Goal: Task Accomplishment & Management: Use online tool/utility

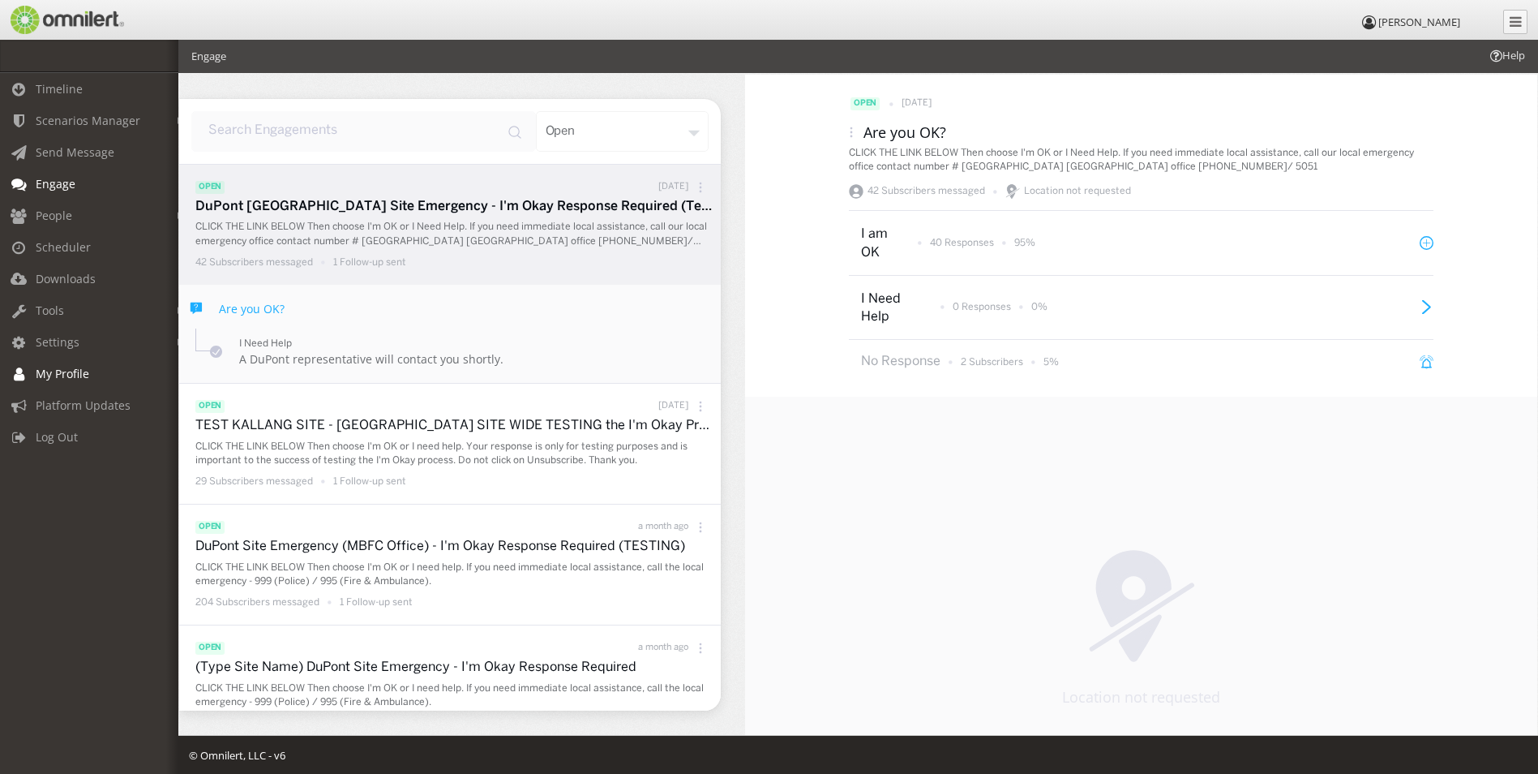
click at [85, 367] on span "My Profile" at bounding box center [63, 373] width 54 height 15
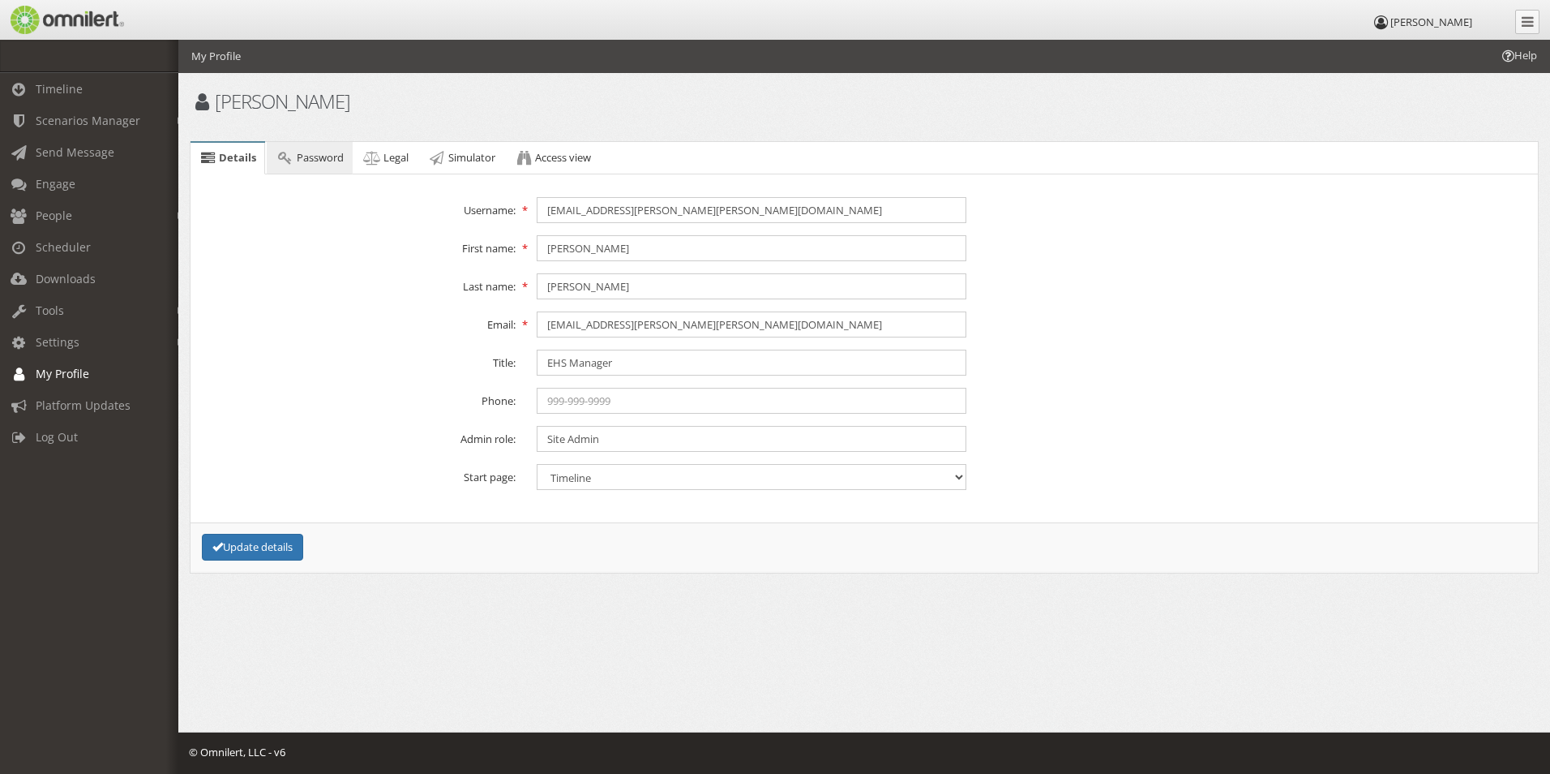
click at [300, 160] on span "Password" at bounding box center [320, 157] width 47 height 15
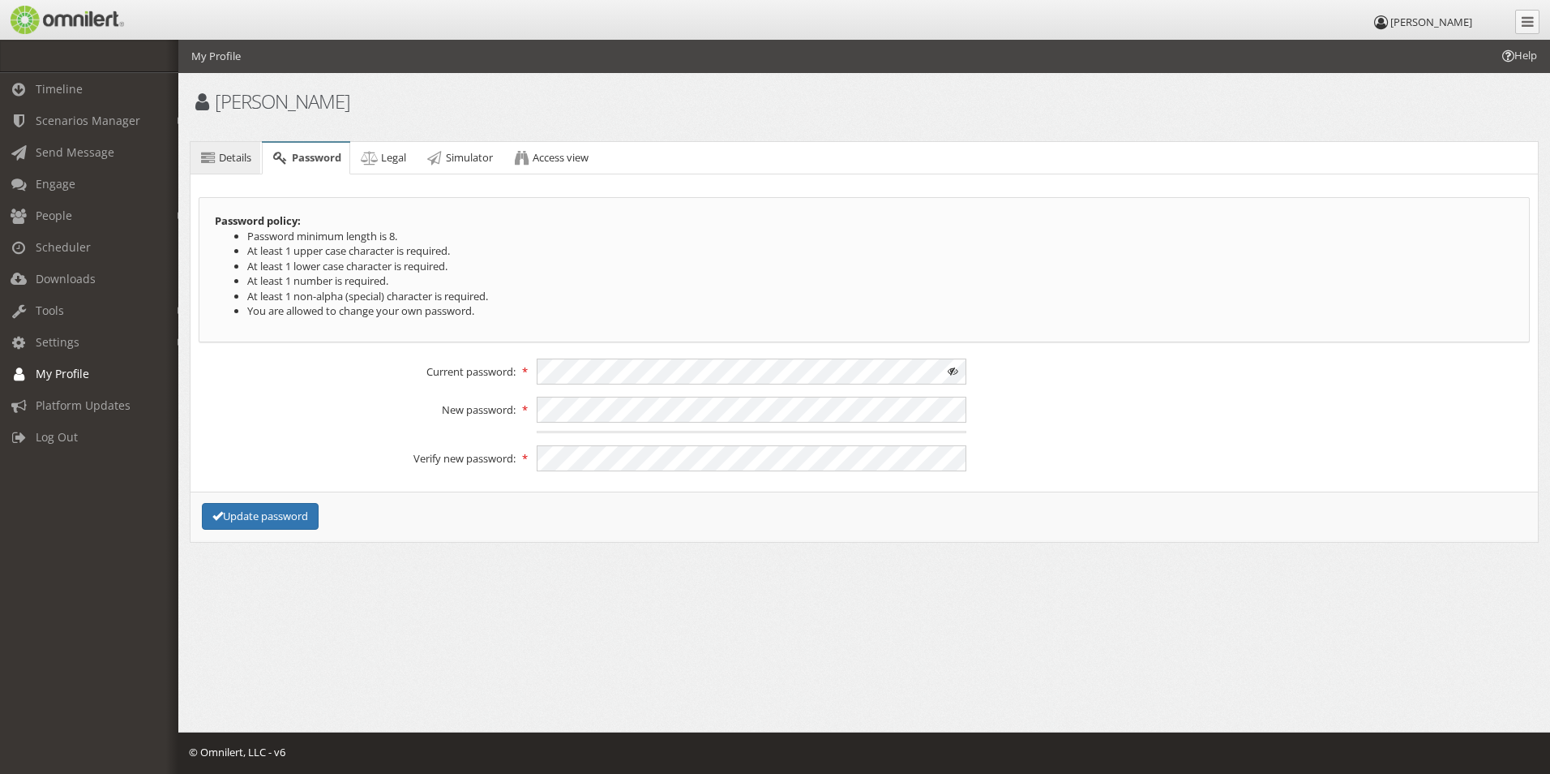
click at [236, 157] on span "Details" at bounding box center [235, 157] width 32 height 15
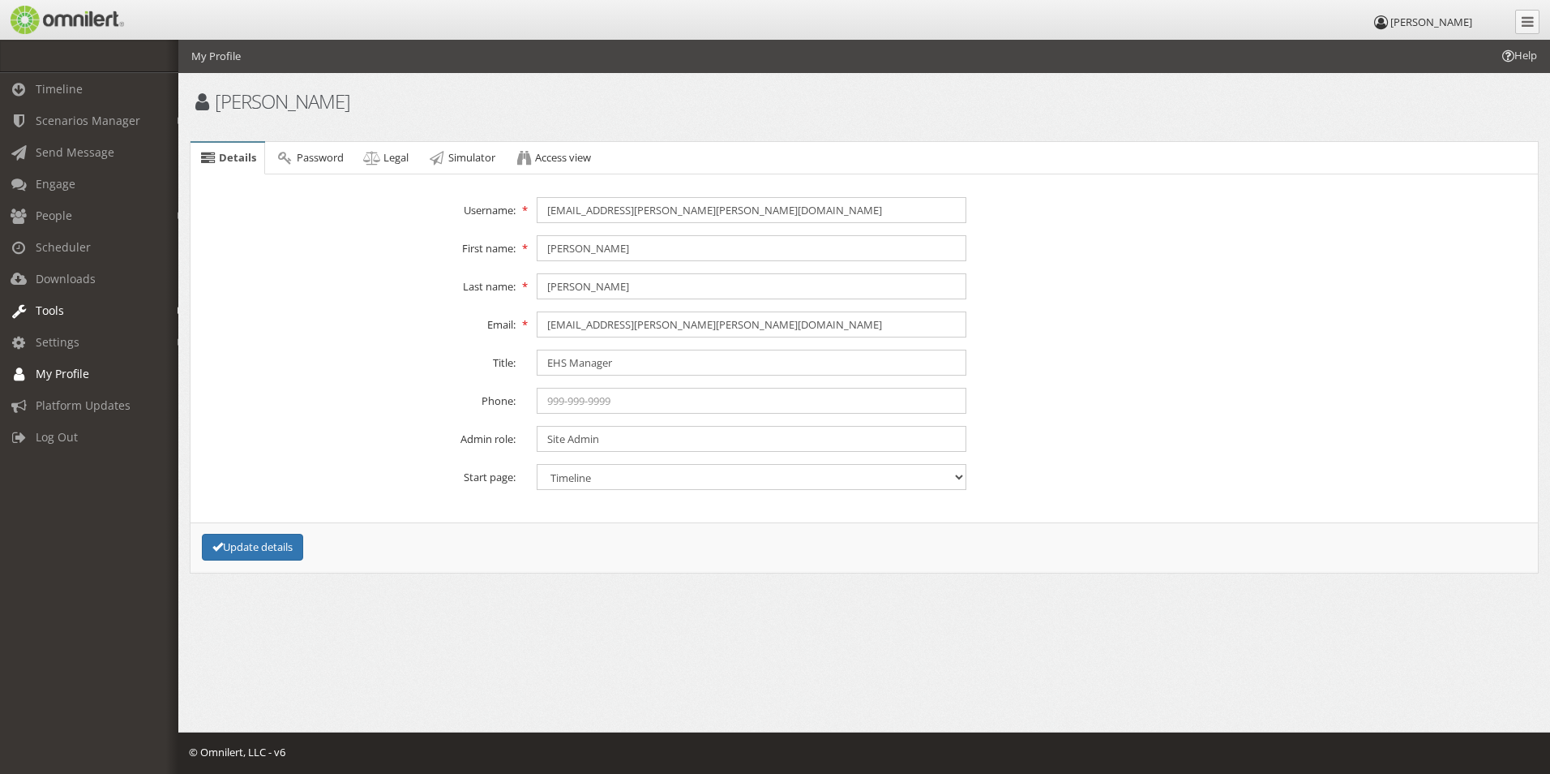
click at [62, 304] on span "Tools" at bounding box center [50, 309] width 28 height 15
click at [75, 427] on span "Settings" at bounding box center [58, 433] width 44 height 15
click at [75, 373] on link "Message Templates" at bounding box center [96, 376] width 193 height 27
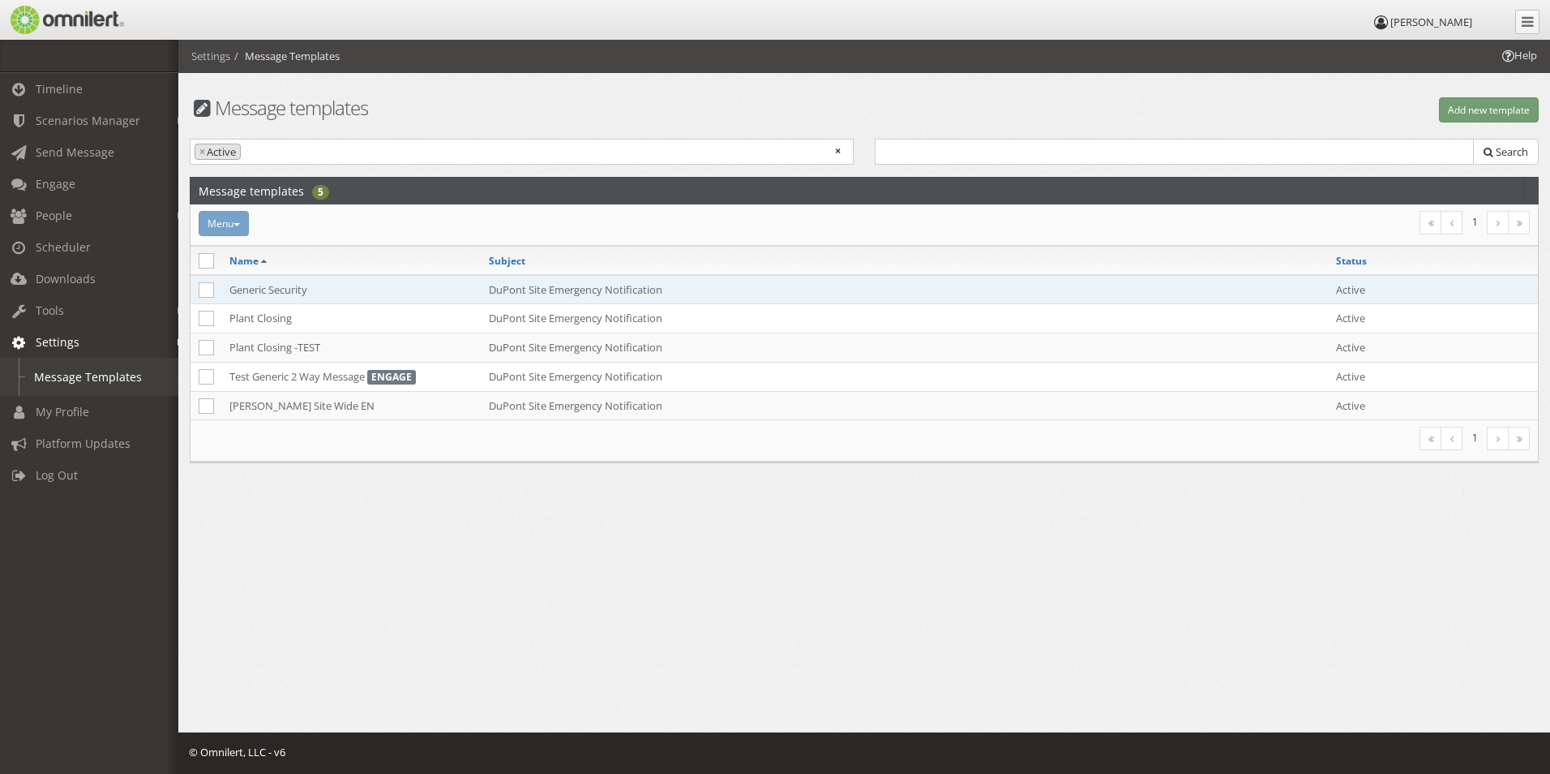
click at [268, 286] on td "Generic Security" at bounding box center [350, 289] width 259 height 29
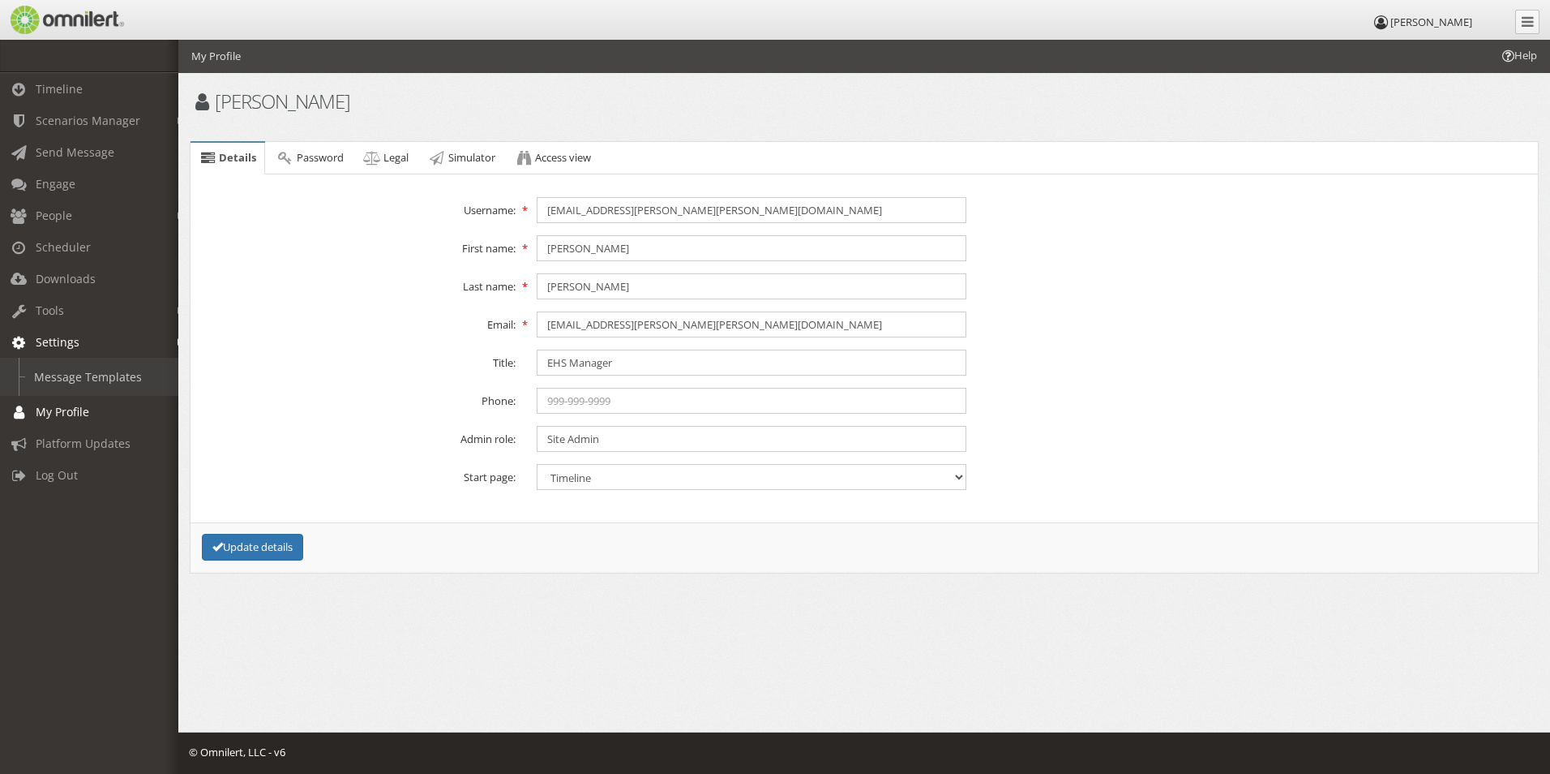
click at [57, 373] on link "Message Templates" at bounding box center [96, 376] width 193 height 27
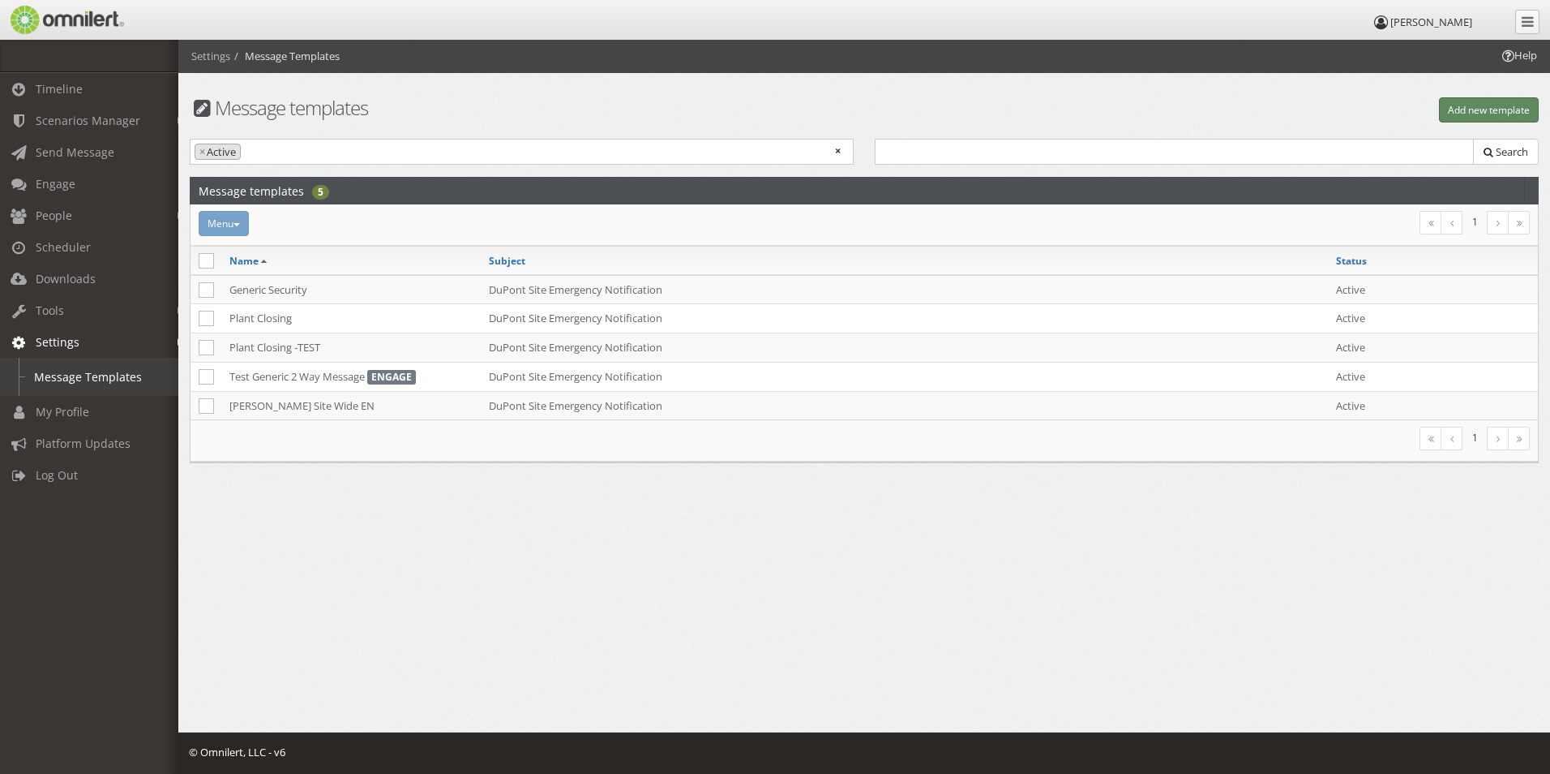
click at [1479, 101] on button "Add new template" at bounding box center [1489, 109] width 100 height 25
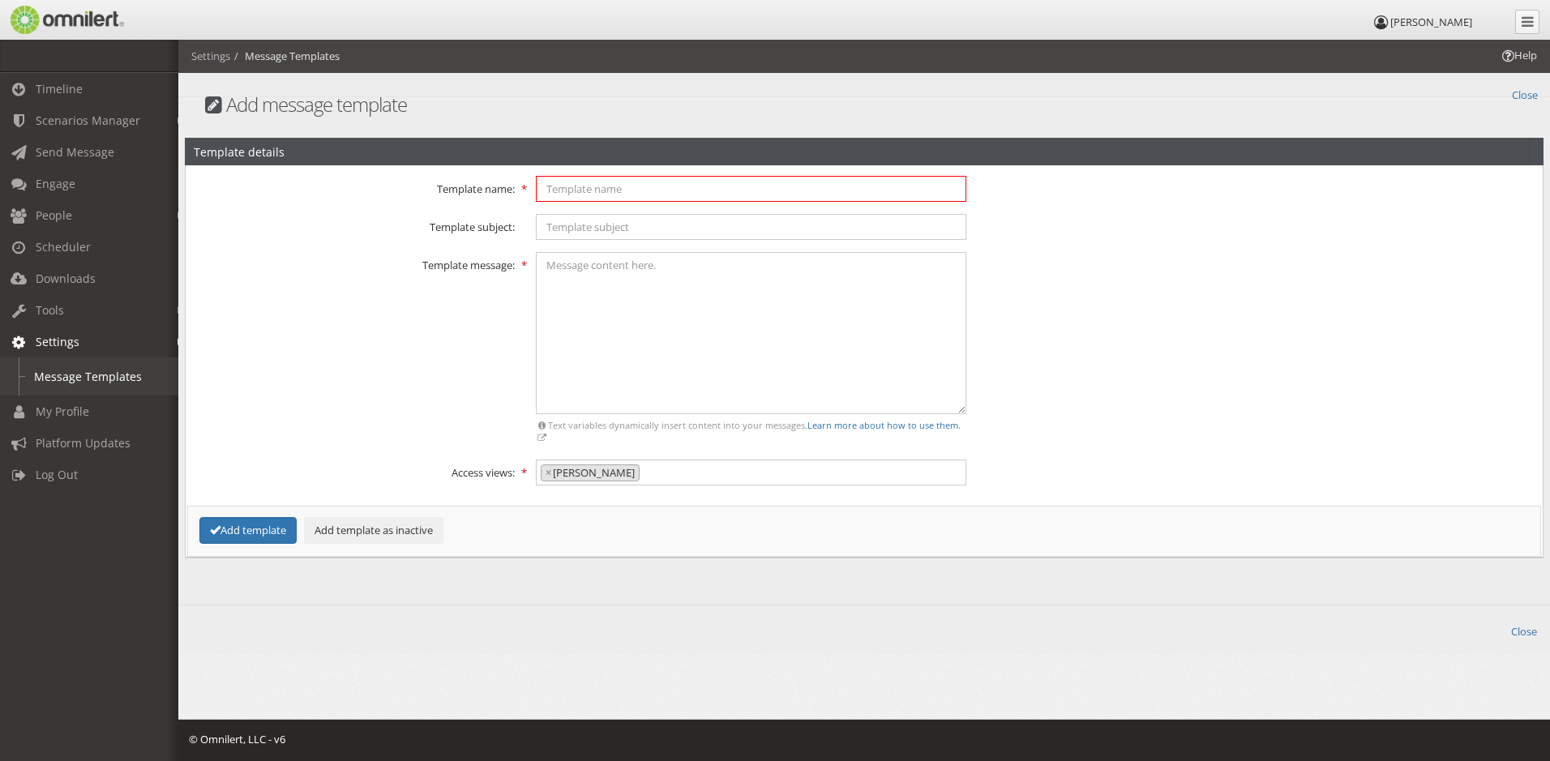
click at [676, 188] on input "text" at bounding box center [751, 189] width 431 height 26
type input "DuPont Security - Do Not Enter"
click at [593, 233] on input "text" at bounding box center [751, 227] width 431 height 26
click at [600, 226] on input "text" at bounding box center [751, 227] width 431 height 26
type input "Do Not Enter"
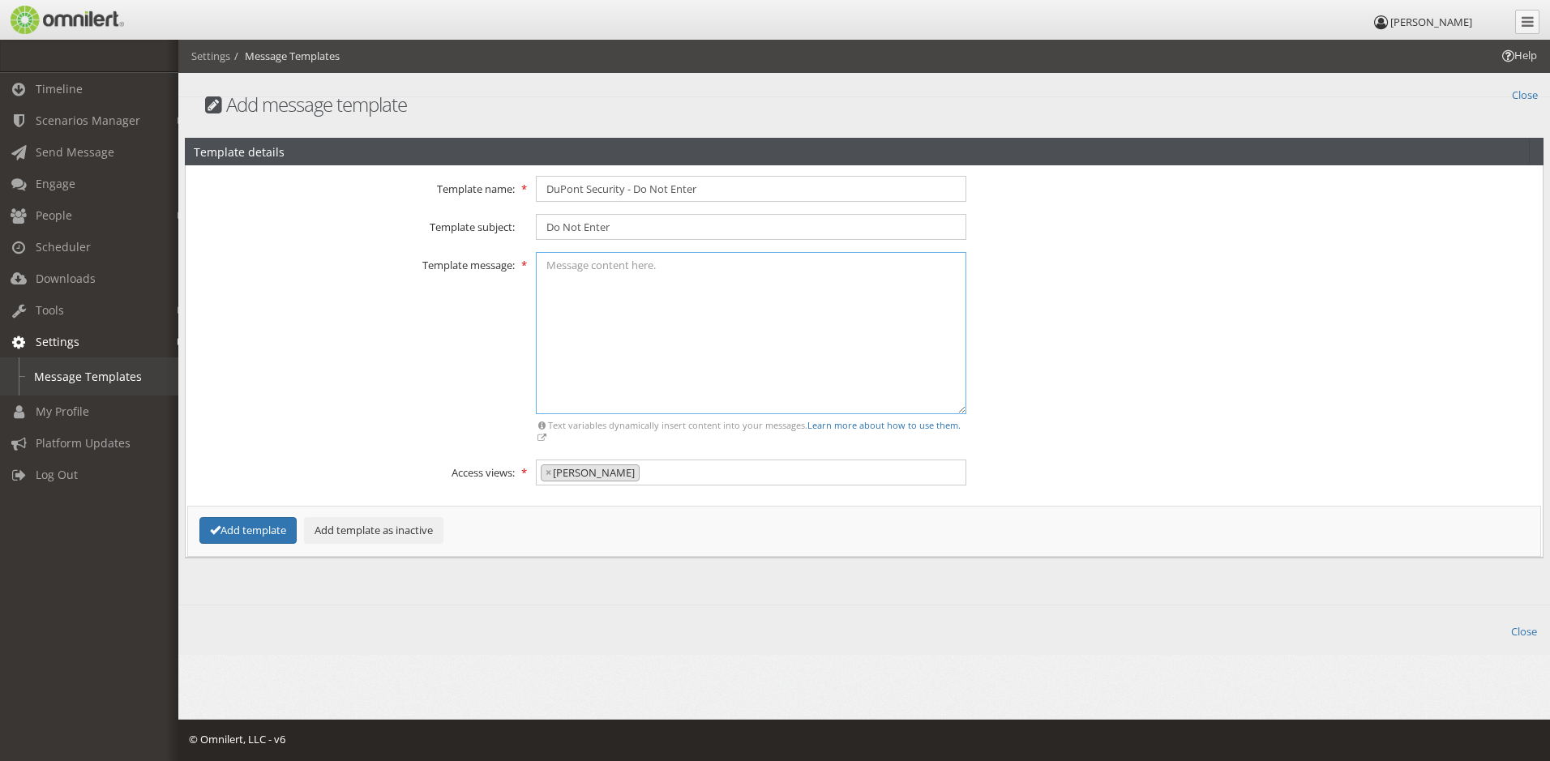
click at [612, 294] on textarea at bounding box center [751, 333] width 431 height 162
click at [695, 267] on textarea "The following employee/visitor has been added to the Do Not Enter List for the …" at bounding box center [751, 333] width 431 height 162
click at [1045, 356] on div "Template message: × Messages that exceed SMS character limits will be truncated…" at bounding box center [864, 349] width 1357 height 195
click at [586, 319] on textarea "The following employee/[DEMOGRAPHIC_DATA] has been added to the Do Not Enter Li…" at bounding box center [751, 333] width 431 height 162
click at [619, 286] on textarea "The following employee/[DEMOGRAPHIC_DATA] has been added to the Do Not Enter Li…" at bounding box center [751, 333] width 431 height 162
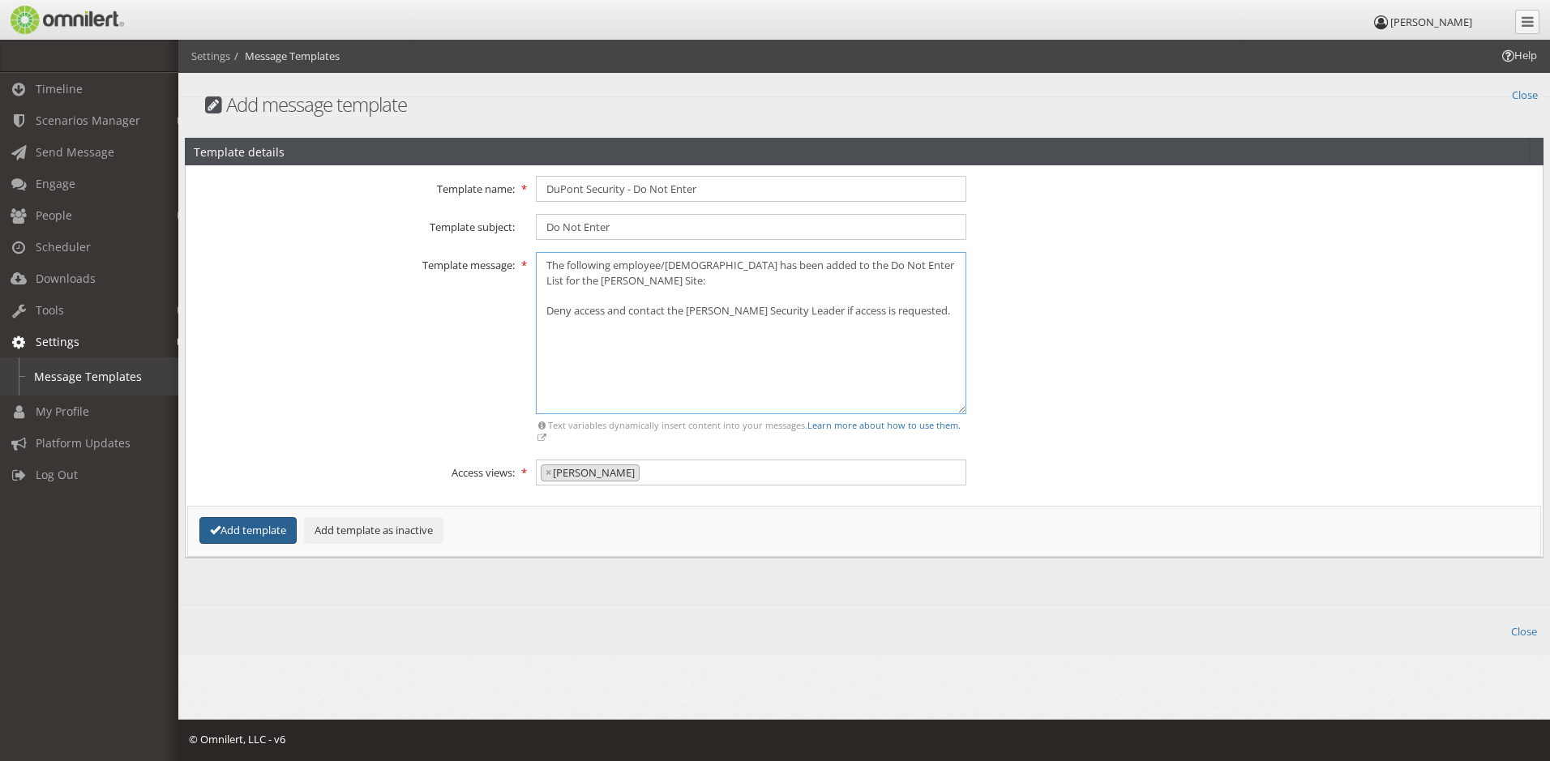
type textarea "The following employee/[DEMOGRAPHIC_DATA] has been added to the Do Not Enter Li…"
drag, startPoint x: 258, startPoint y: 532, endPoint x: 288, endPoint y: 395, distance: 140.3
click at [288, 395] on fieldset "SMS" at bounding box center [864, 361] width 1336 height 370
click at [254, 534] on button "Add template" at bounding box center [247, 530] width 97 height 27
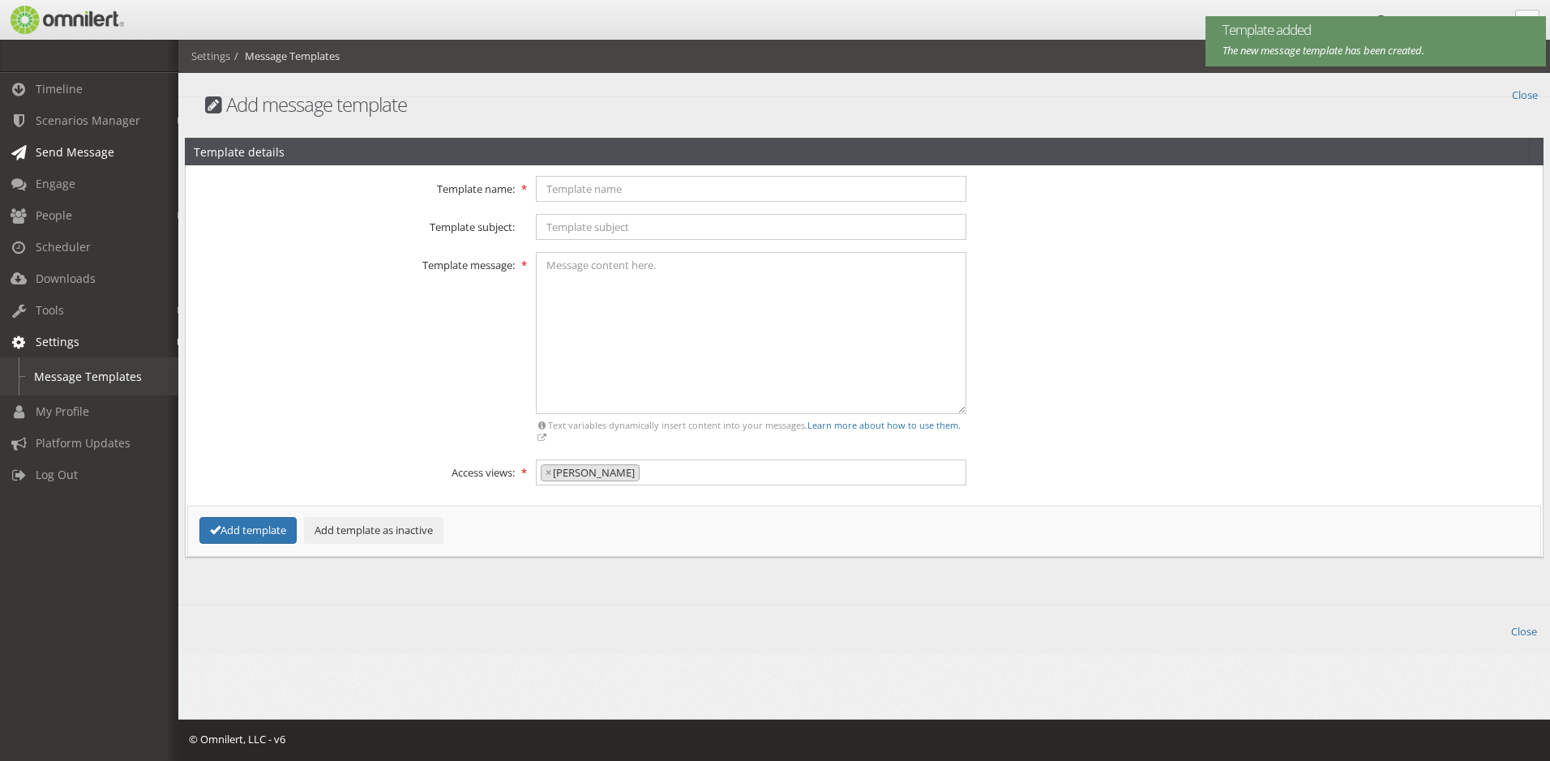
click at [75, 146] on span "Send Message" at bounding box center [75, 151] width 79 height 15
select select
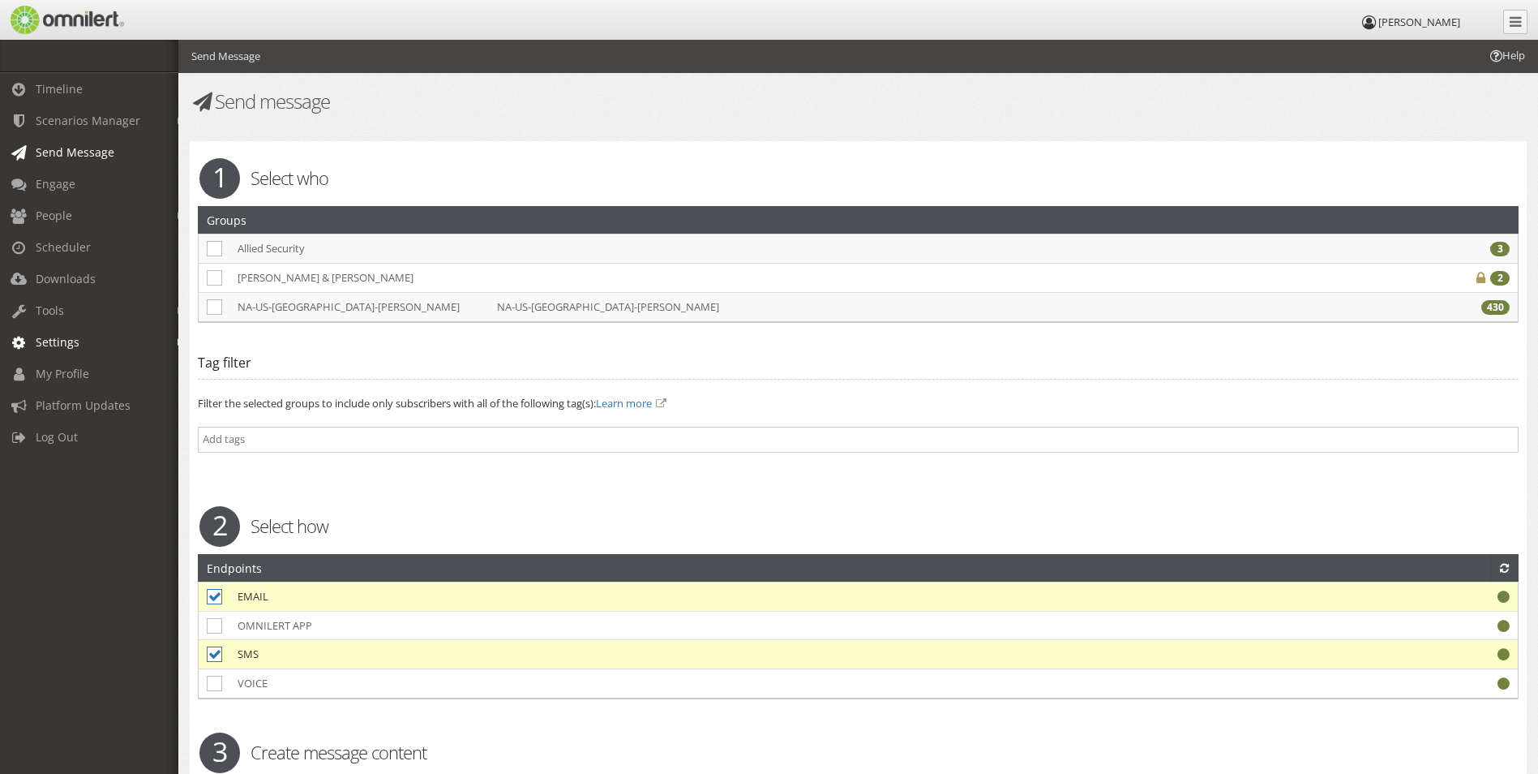
click at [96, 340] on link "Settings" at bounding box center [96, 342] width 193 height 32
click at [71, 214] on span "People" at bounding box center [54, 215] width 36 height 15
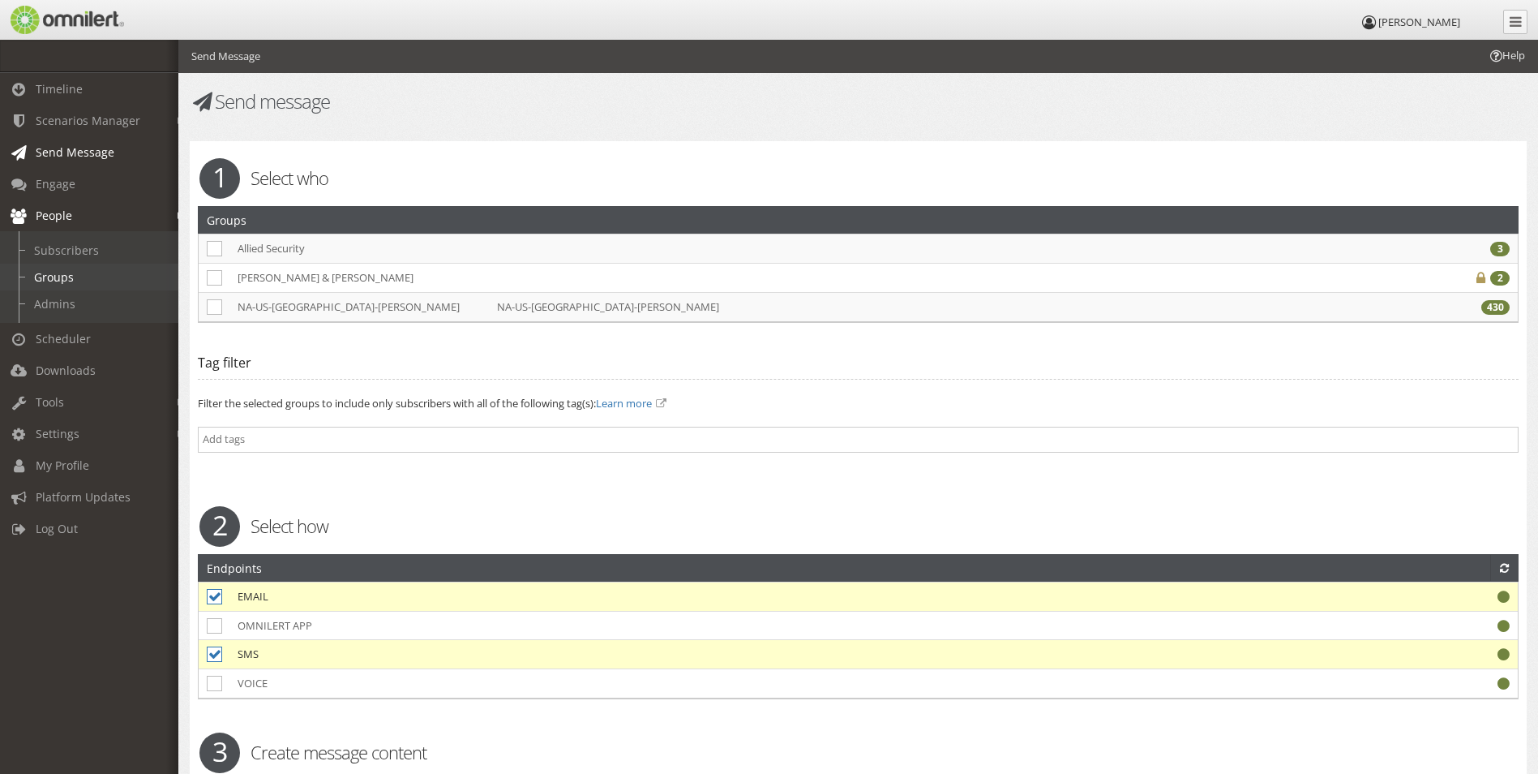
click at [78, 272] on link "Groups" at bounding box center [96, 277] width 193 height 27
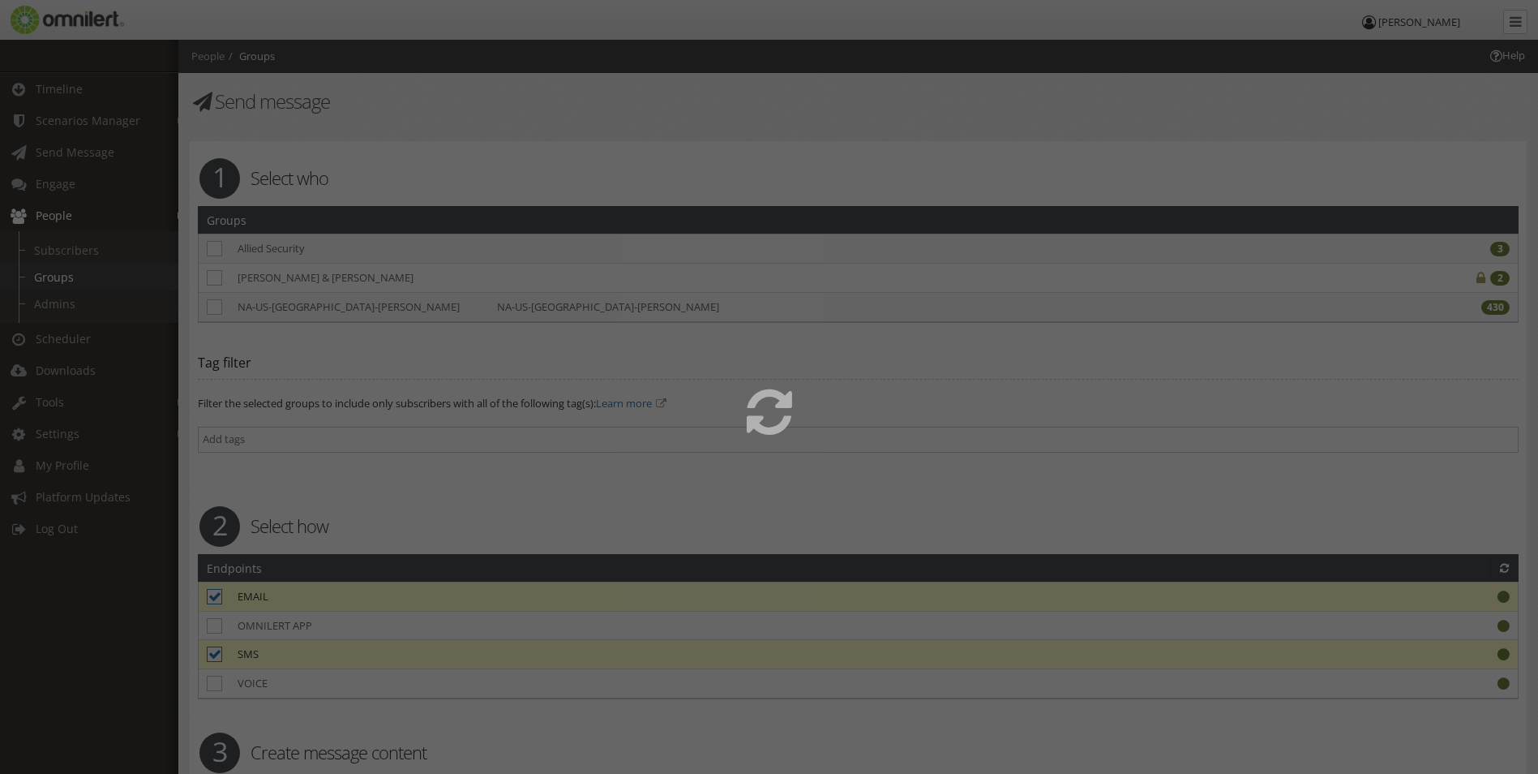
select select
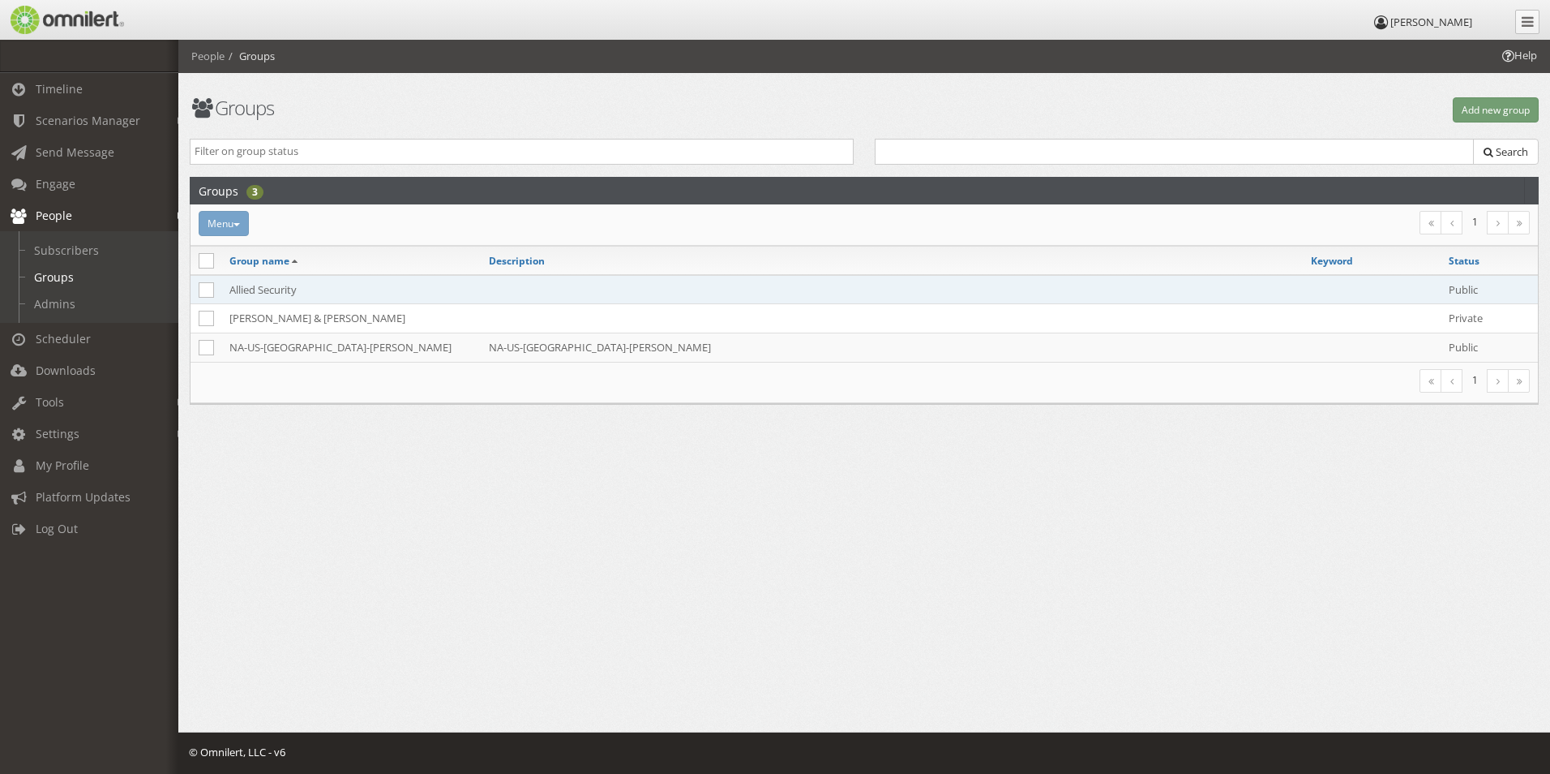
click at [281, 292] on td "Allied Security" at bounding box center [350, 289] width 259 height 29
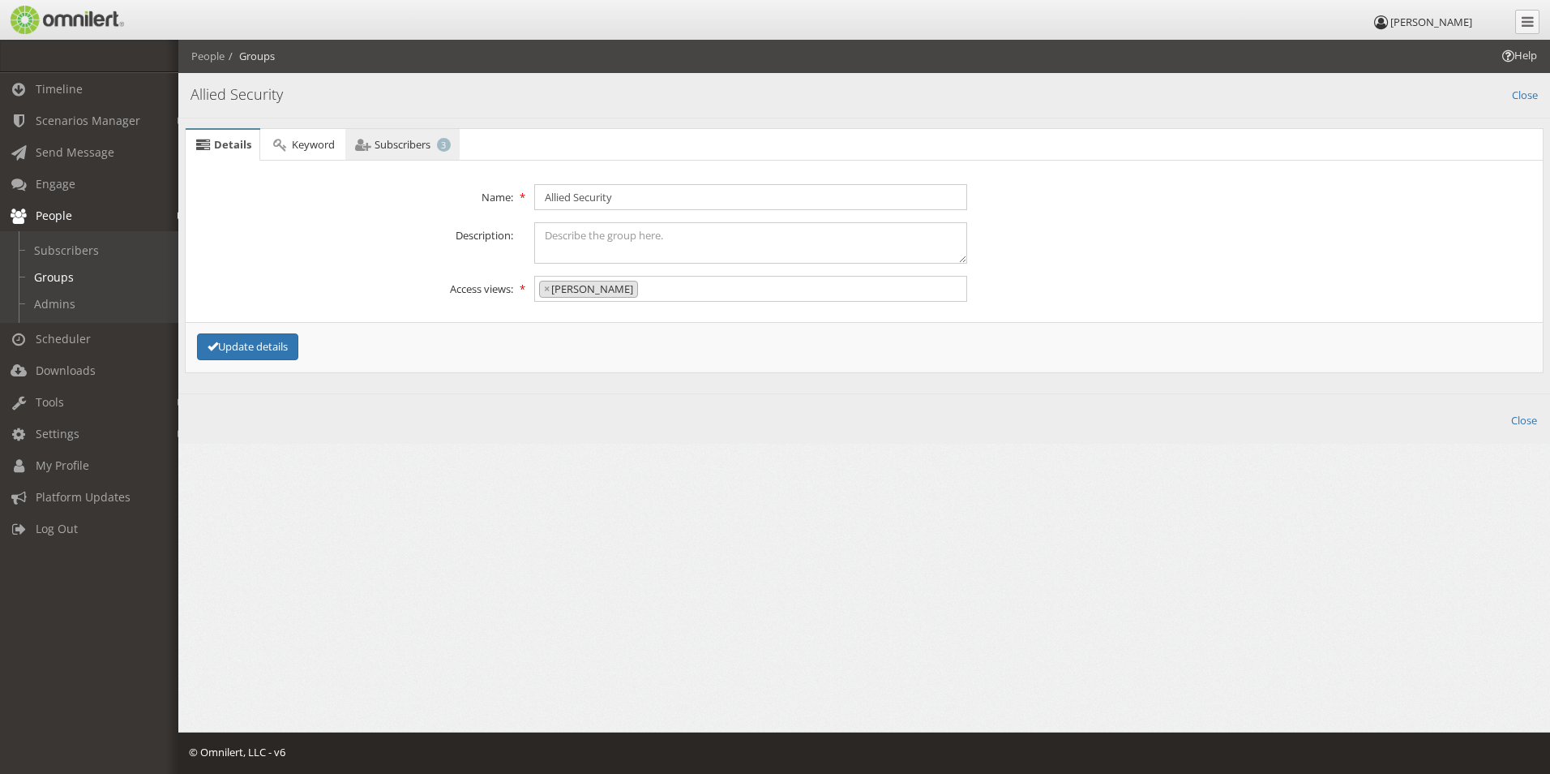
click at [385, 139] on span "Subscribers" at bounding box center [403, 144] width 56 height 15
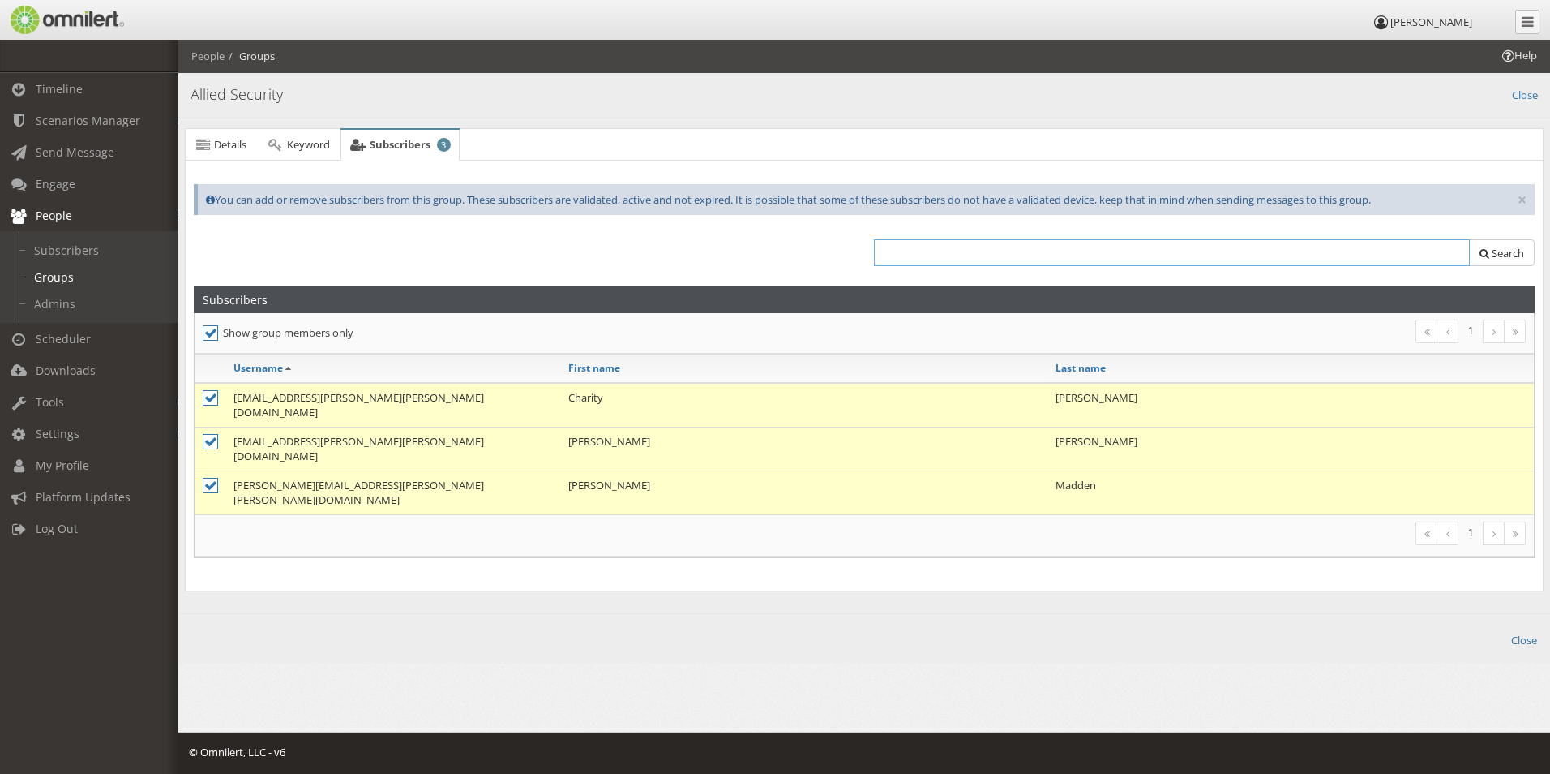
click at [941, 252] on input "text" at bounding box center [1172, 252] width 596 height 27
click at [209, 331] on icon at bounding box center [210, 332] width 15 height 15
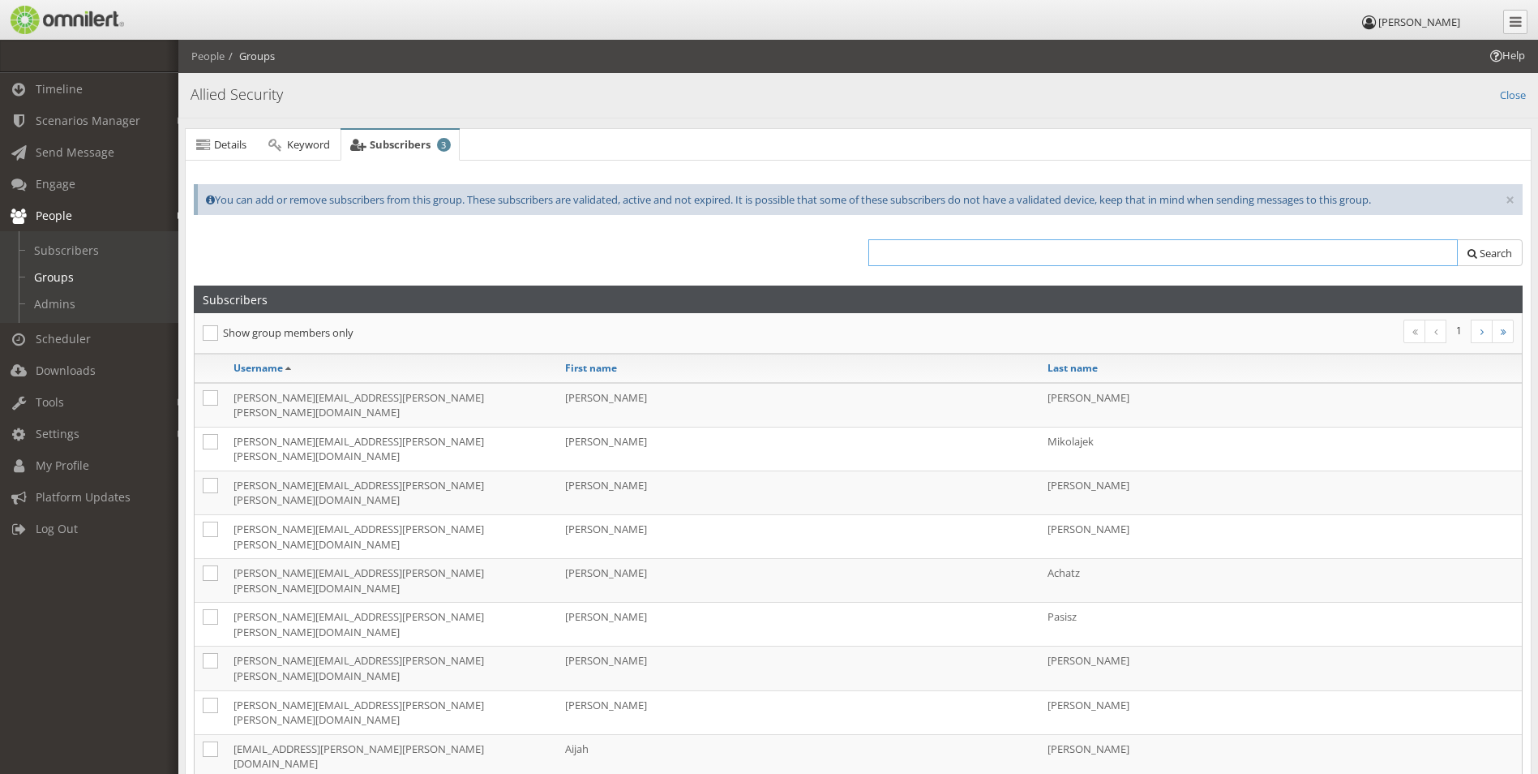
drag, startPoint x: 891, startPoint y: 250, endPoint x: 894, endPoint y: 263, distance: 13.4
click at [891, 250] on input "text" at bounding box center [1163, 252] width 590 height 27
type input "[PERSON_NAME]"
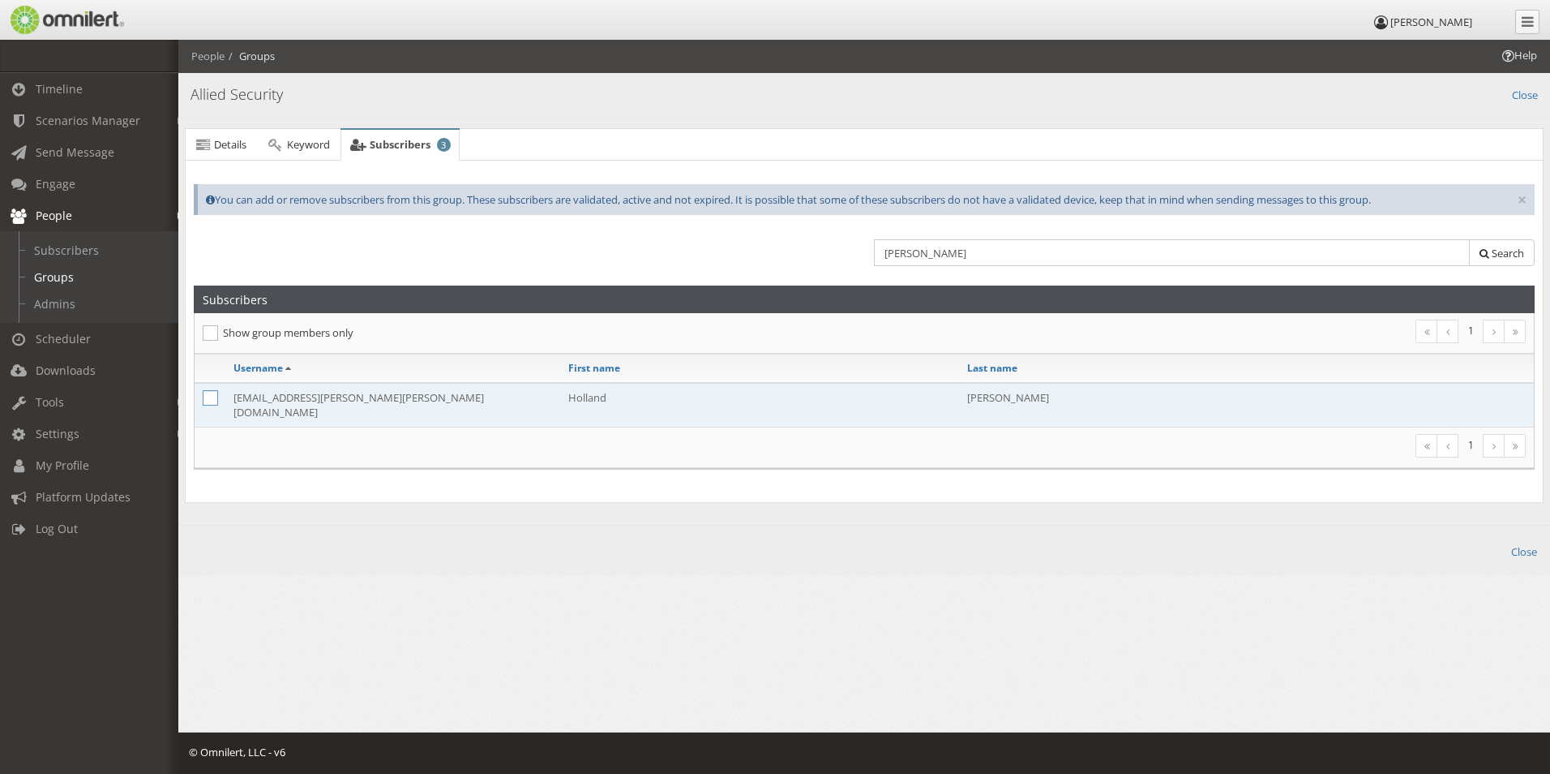
click at [217, 401] on icon at bounding box center [210, 397] width 15 height 15
checkbox input "true"
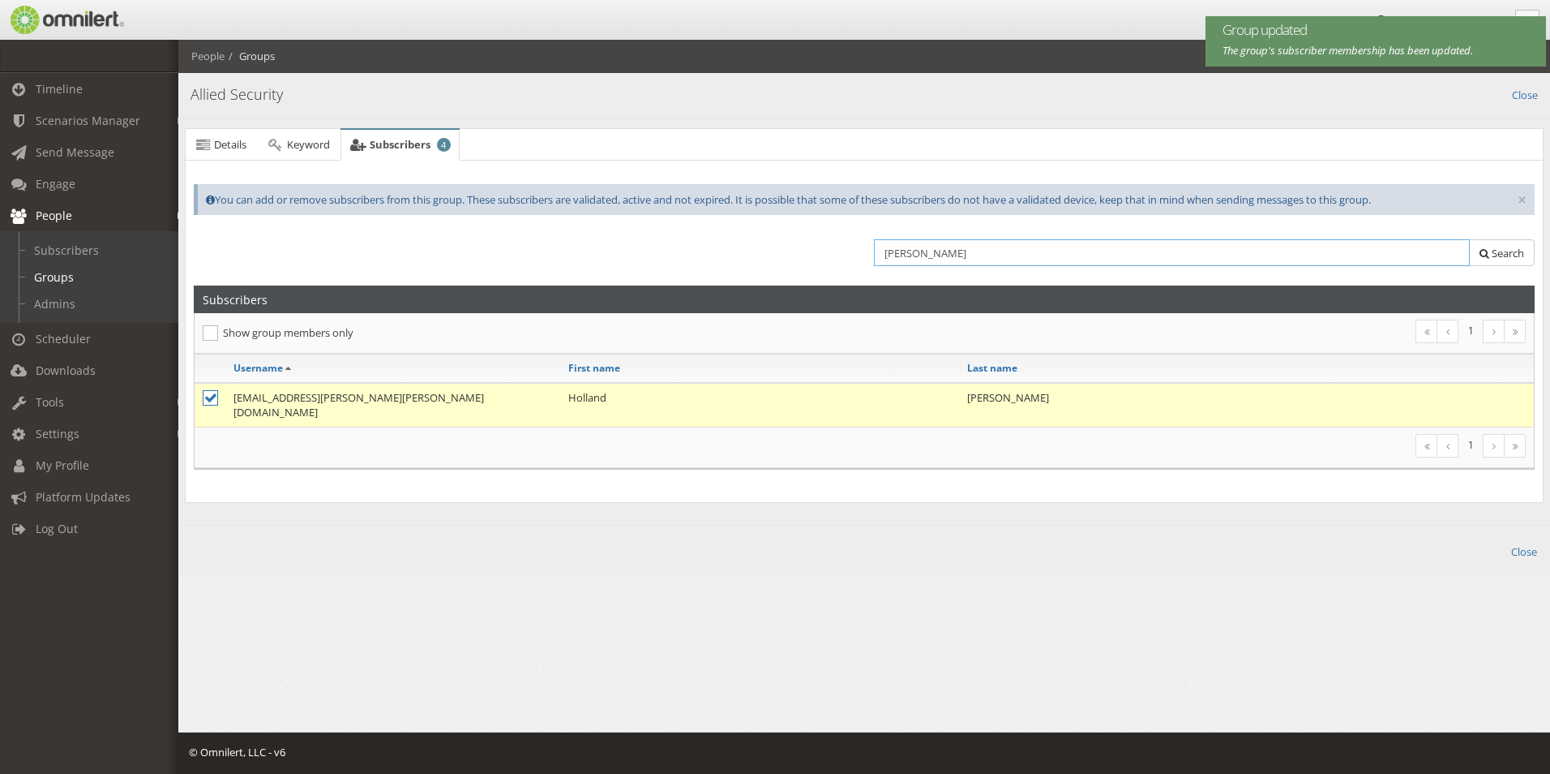
drag, startPoint x: 972, startPoint y: 262, endPoint x: 765, endPoint y: 259, distance: 207.6
click at [765, 259] on div "[PERSON_NAME] Search" at bounding box center [864, 258] width 1362 height 54
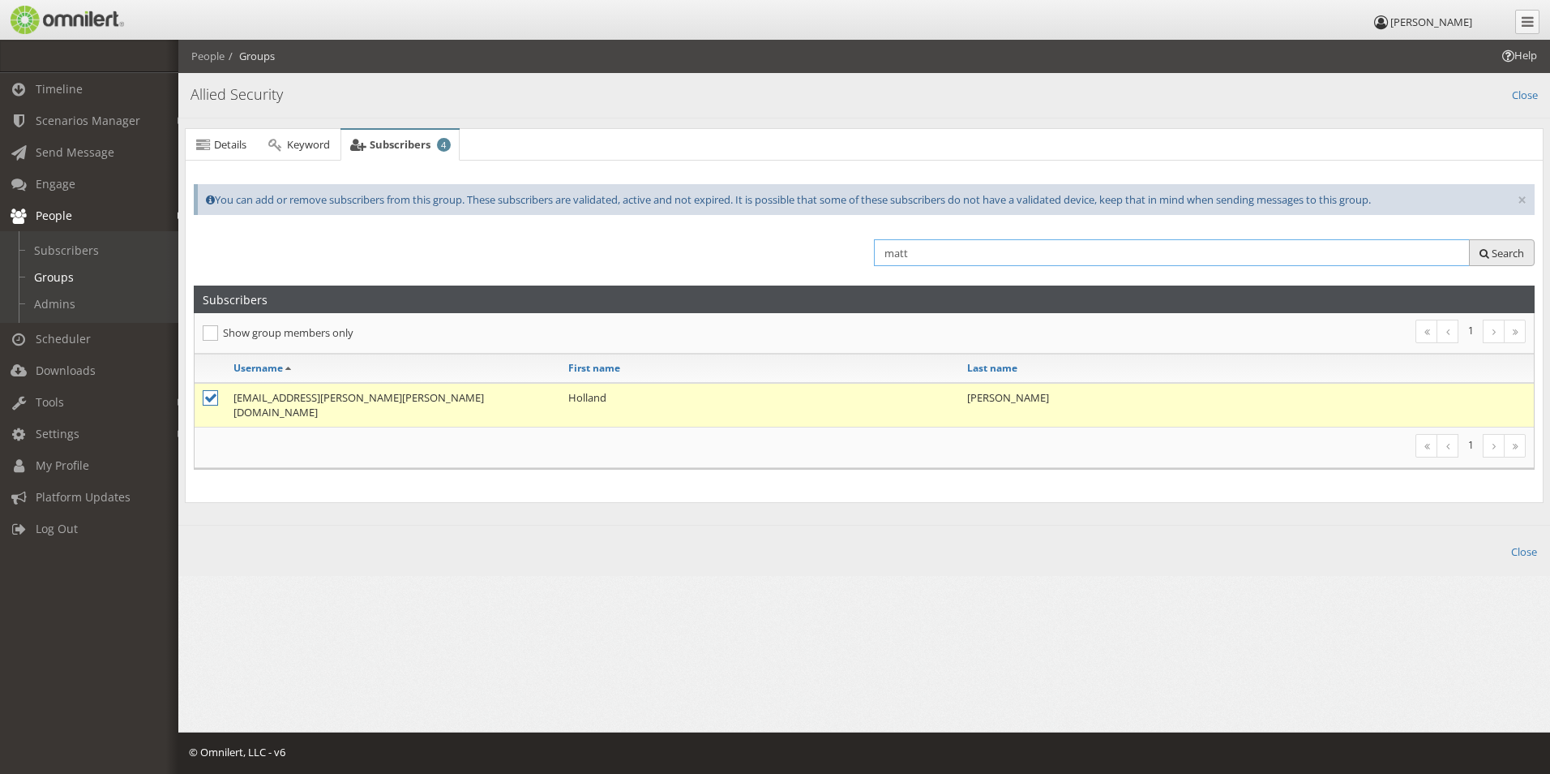
type input "matt"
click at [1489, 259] on button "Search" at bounding box center [1502, 252] width 66 height 27
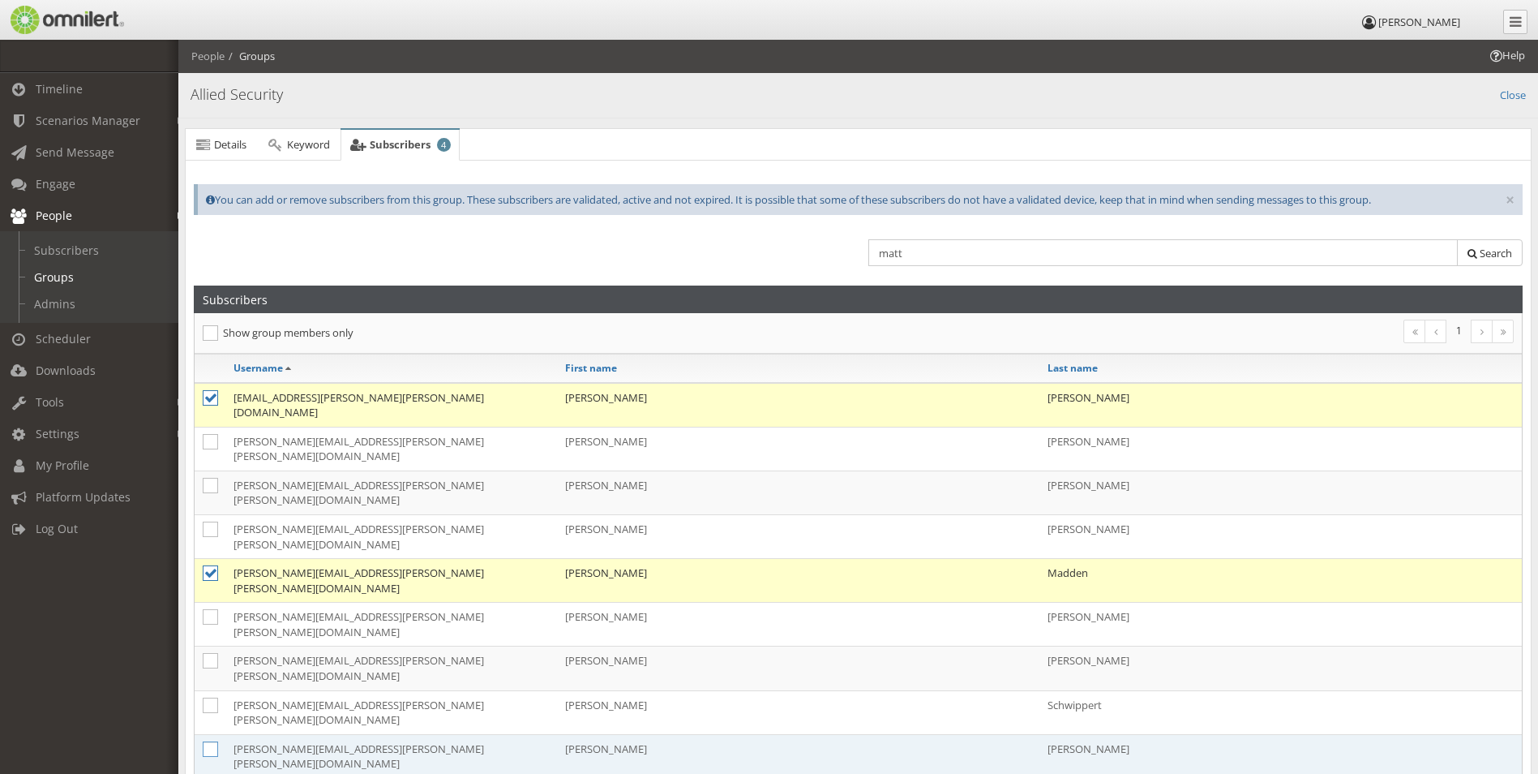
click at [212, 741] on icon at bounding box center [210, 748] width 15 height 15
checkbox input "true"
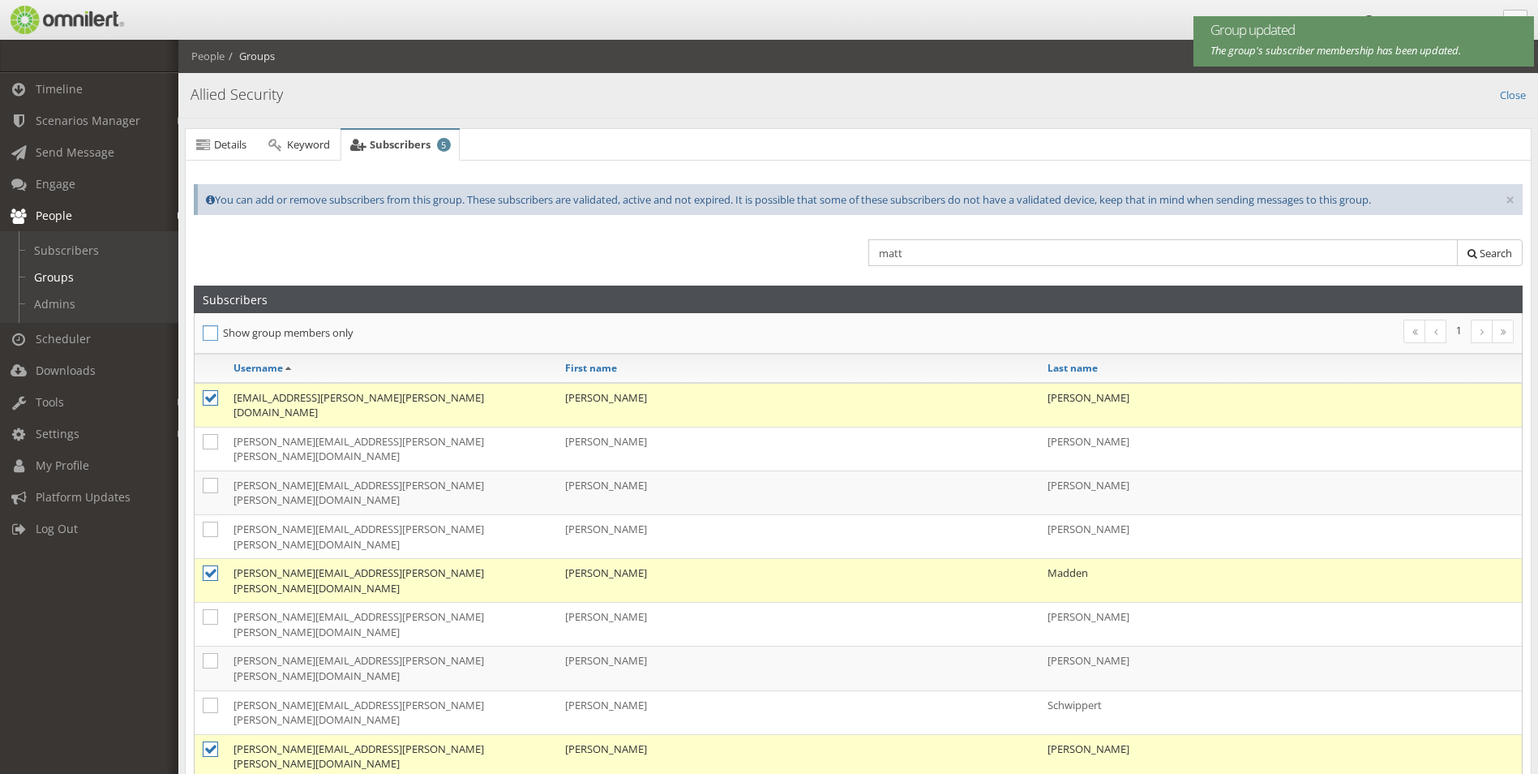
click at [212, 327] on icon at bounding box center [210, 332] width 15 height 15
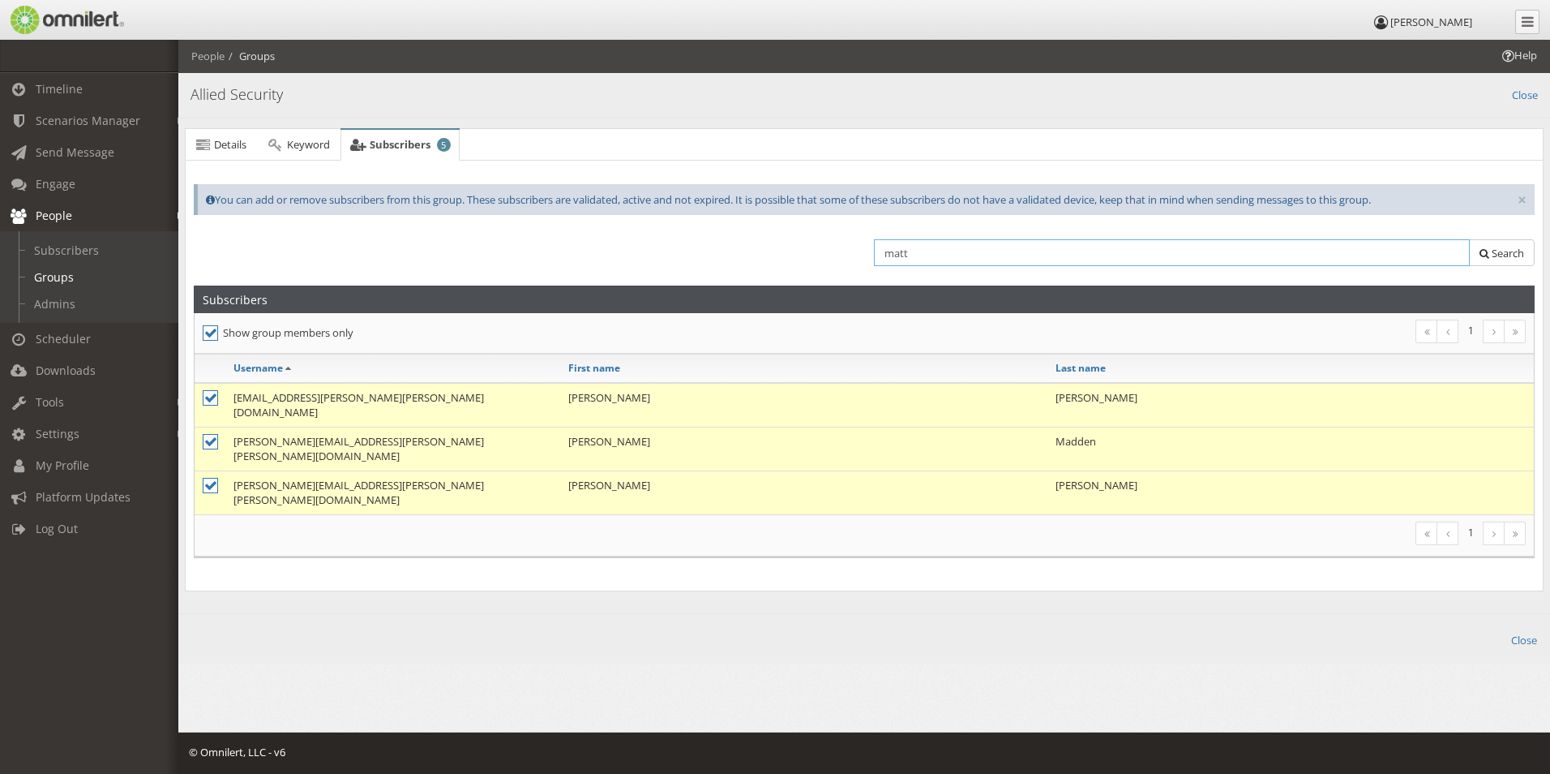
drag, startPoint x: 987, startPoint y: 255, endPoint x: 813, endPoint y: 263, distance: 173.7
click at [816, 259] on div "matt Search" at bounding box center [864, 258] width 1362 height 54
click at [1500, 259] on span "Search" at bounding box center [1508, 253] width 32 height 15
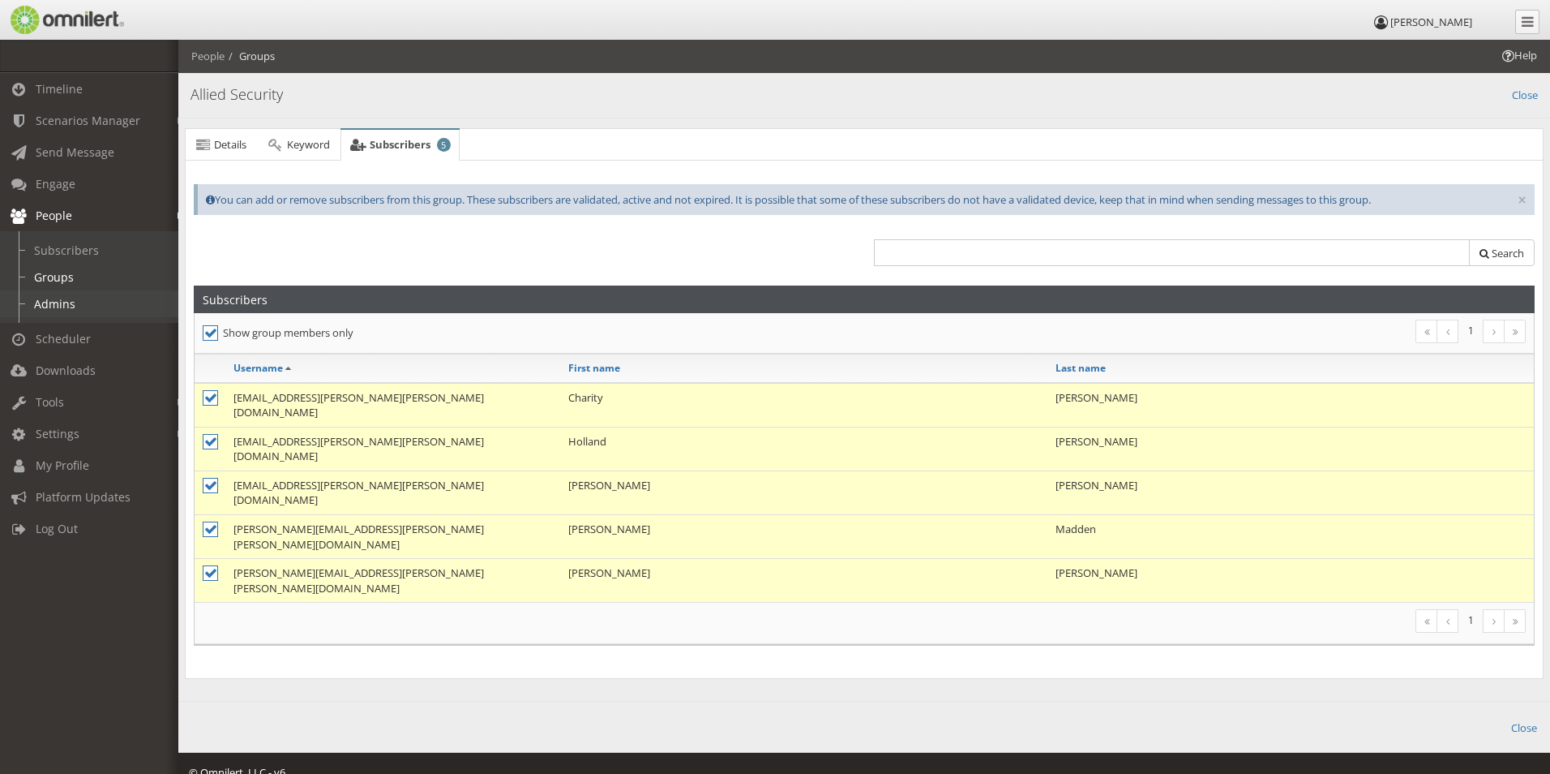
click at [80, 303] on link "Admins" at bounding box center [96, 303] width 193 height 27
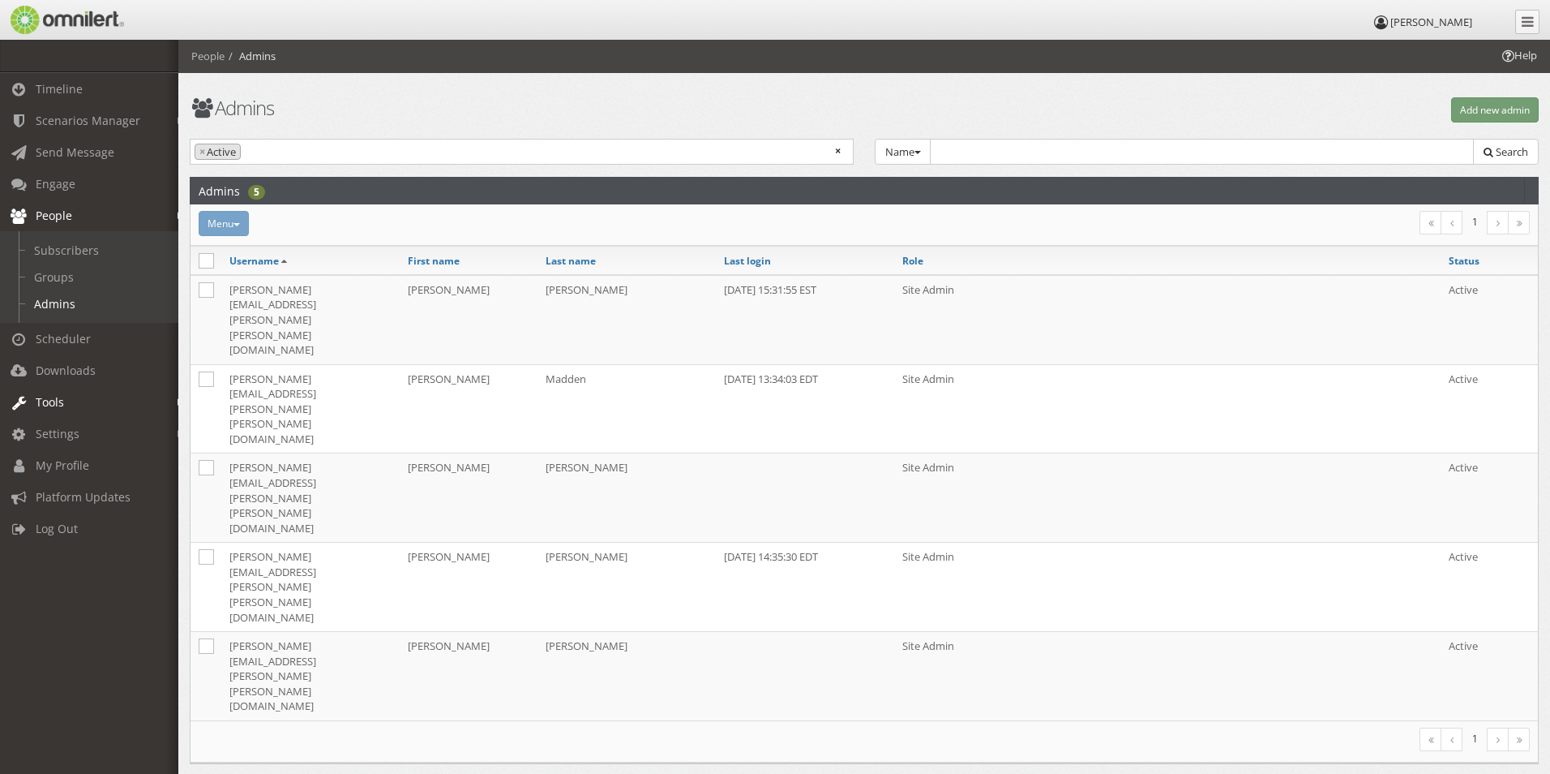
click at [47, 401] on span "Tools" at bounding box center [50, 401] width 28 height 15
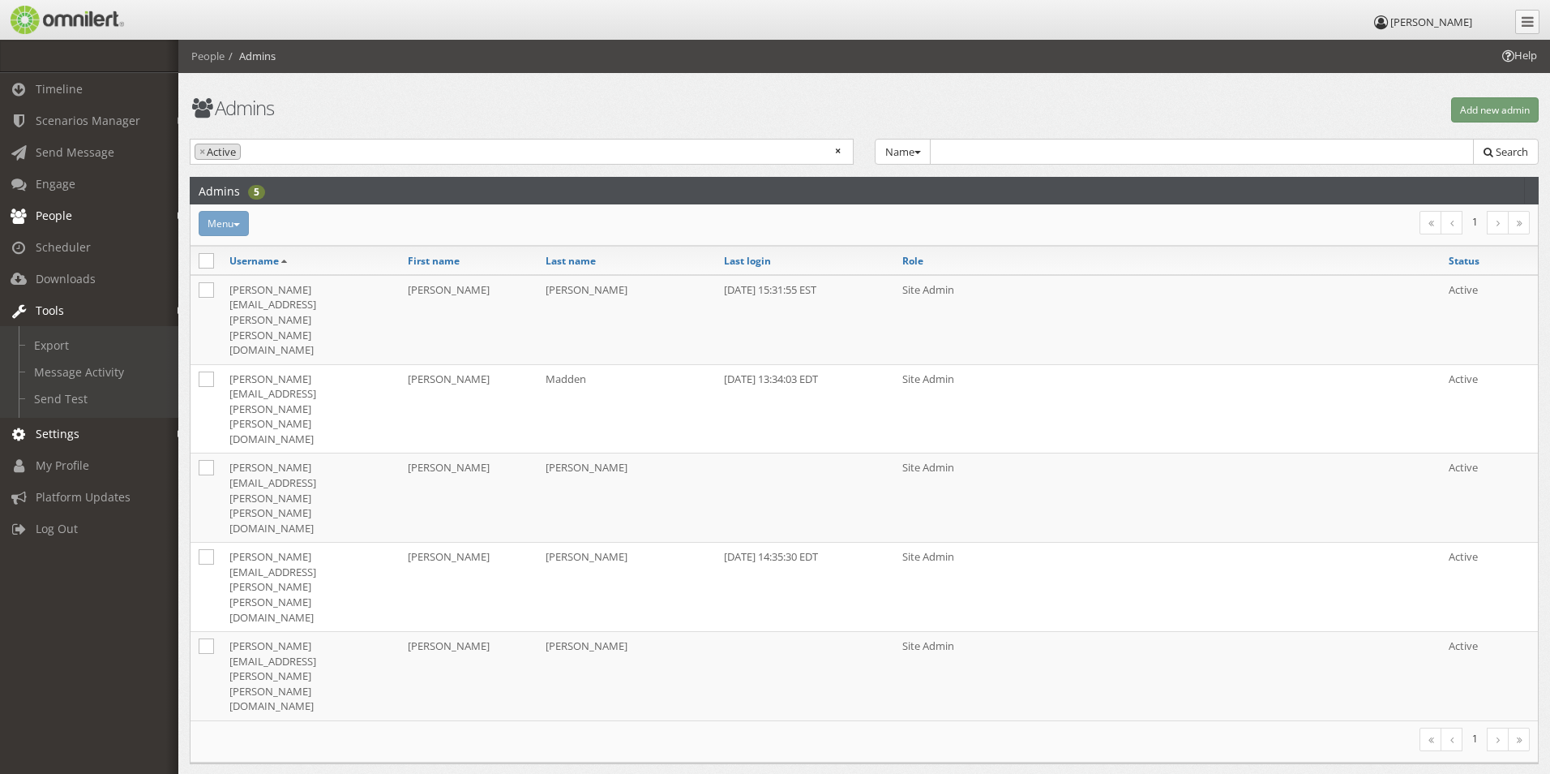
click at [137, 435] on link "Settings" at bounding box center [96, 434] width 193 height 32
click at [82, 411] on span "My Profile" at bounding box center [63, 411] width 54 height 15
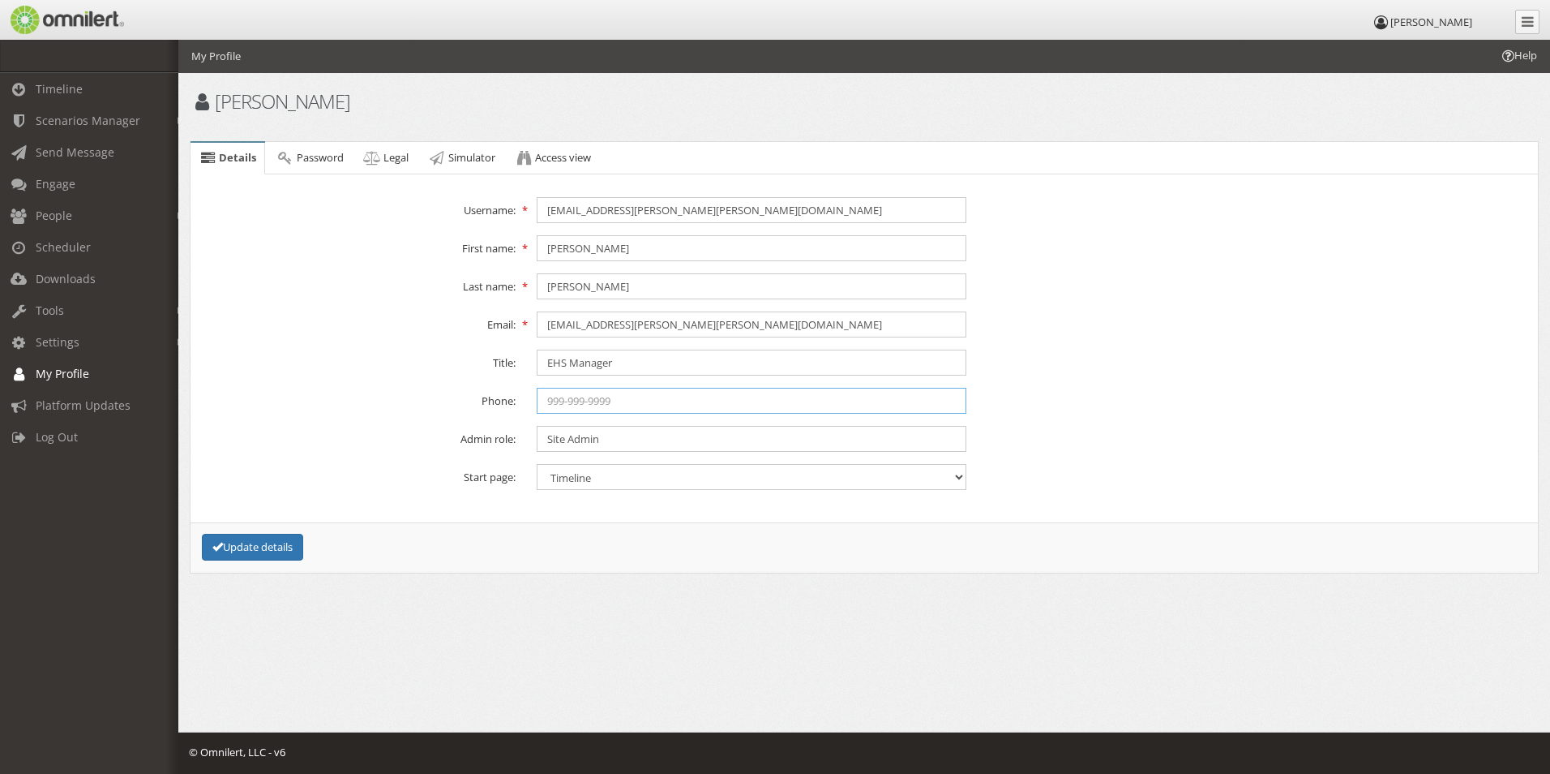
click at [566, 404] on input "text" at bounding box center [752, 401] width 430 height 26
type input "7162397693"
click at [276, 422] on fieldset "Details Username: [PERSON_NAME][EMAIL_ADDRESS][PERSON_NAME][PERSON_NAME][DOMAIN…" at bounding box center [864, 342] width 1331 height 320
click at [260, 546] on button "Update details" at bounding box center [252, 547] width 101 height 27
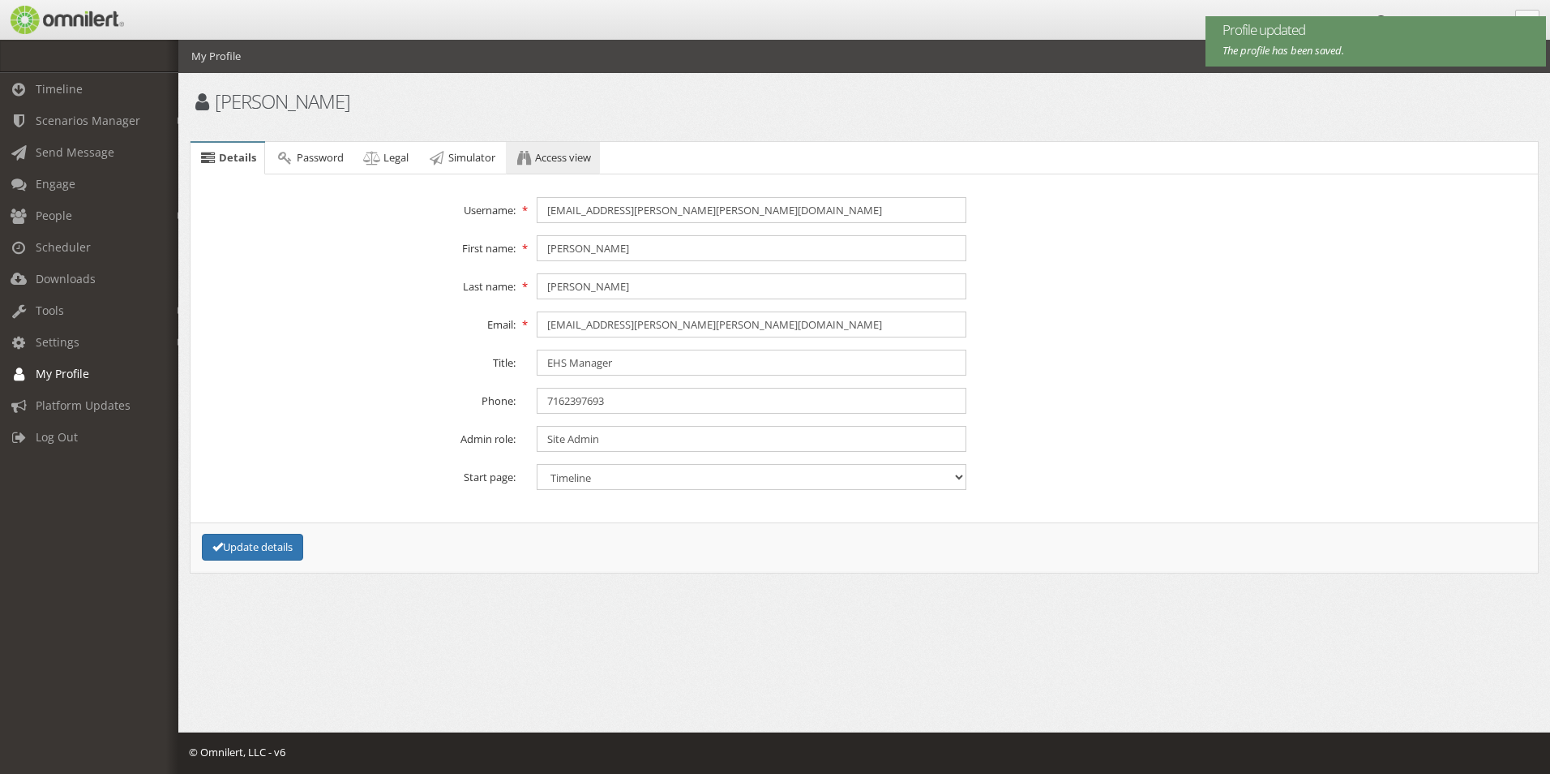
click at [529, 158] on icon at bounding box center [524, 157] width 18 height 11
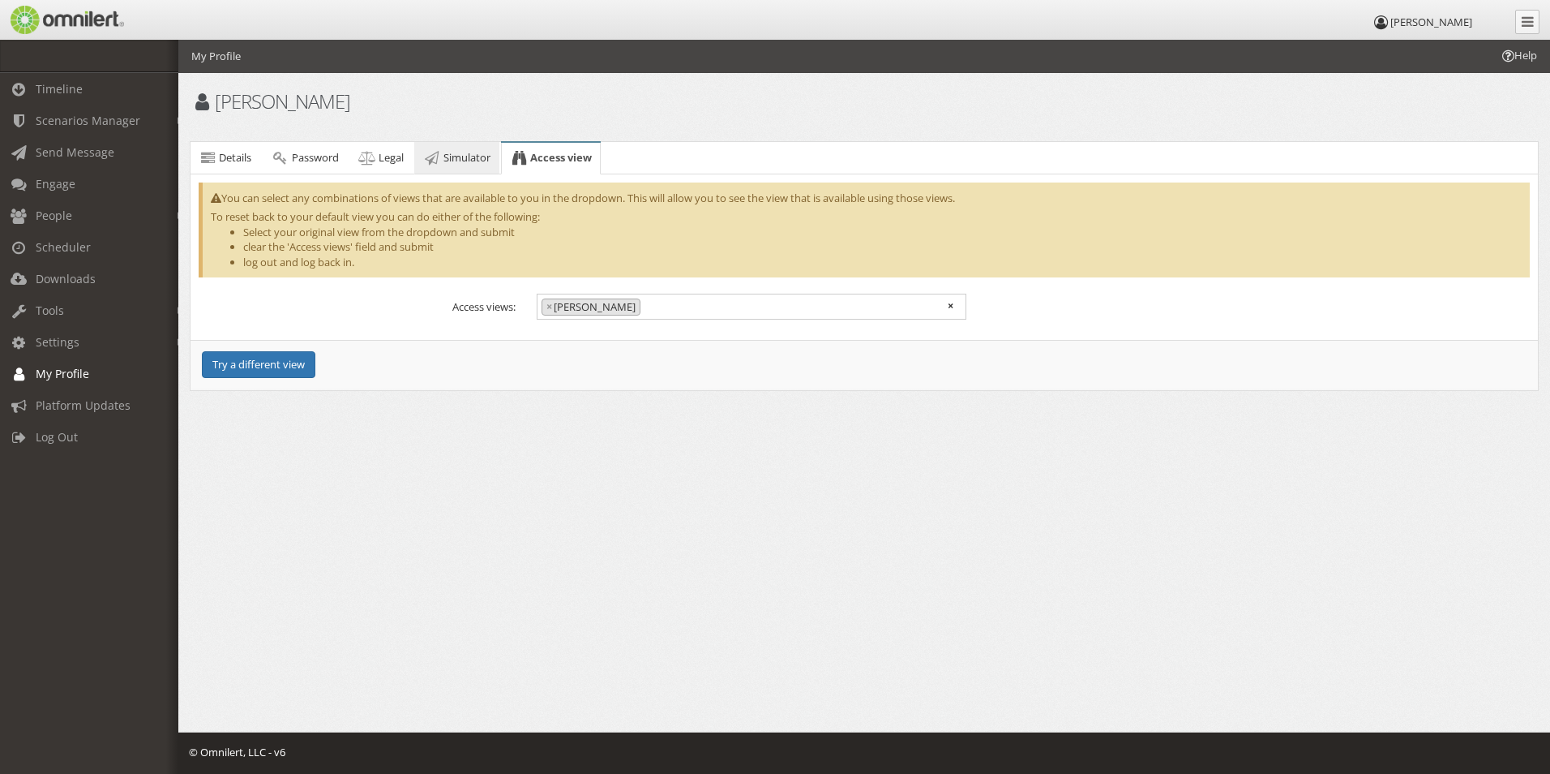
click at [461, 156] on span "Simulator" at bounding box center [467, 157] width 47 height 15
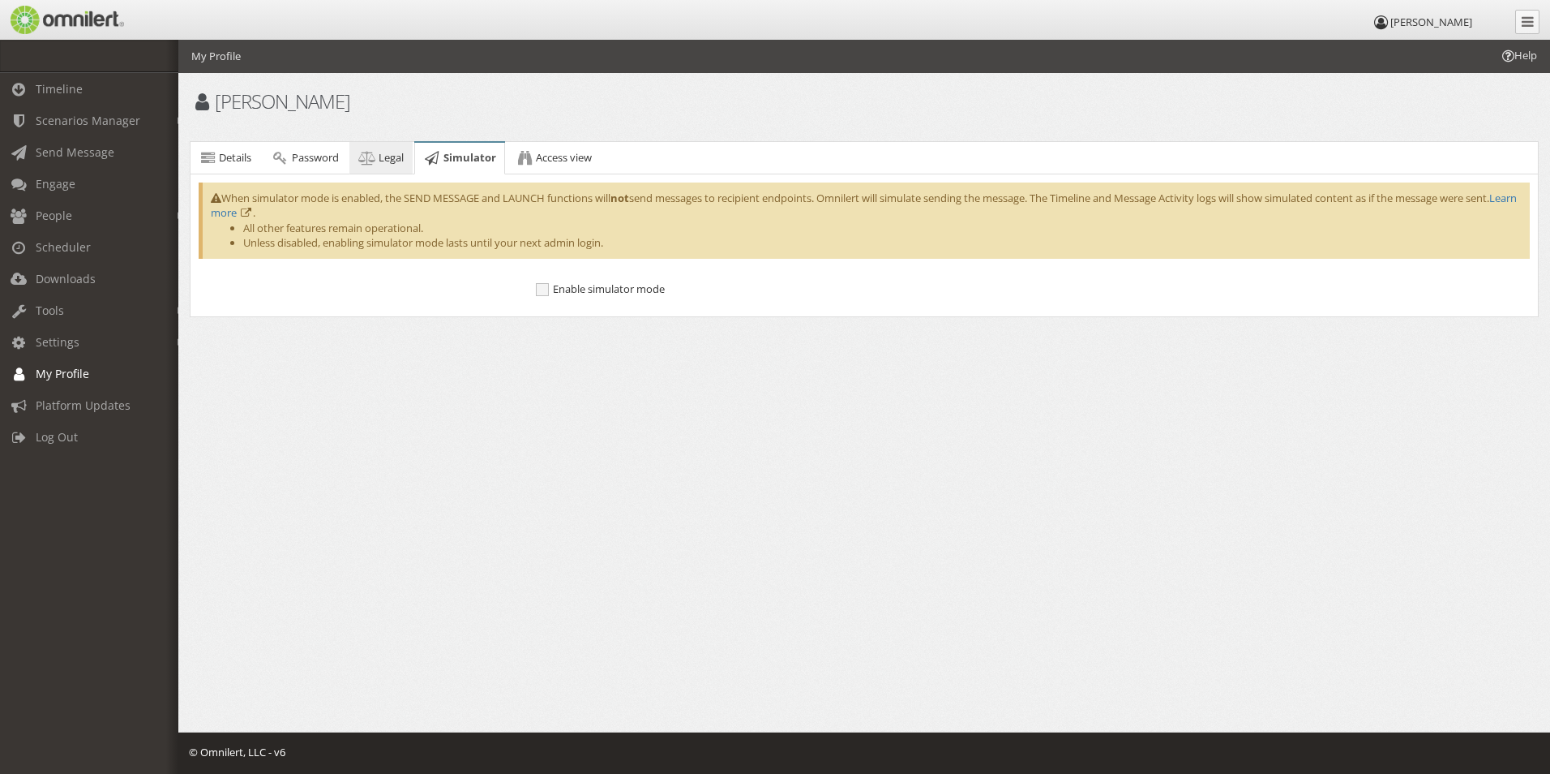
click at [395, 156] on span "Legal" at bounding box center [391, 157] width 25 height 15
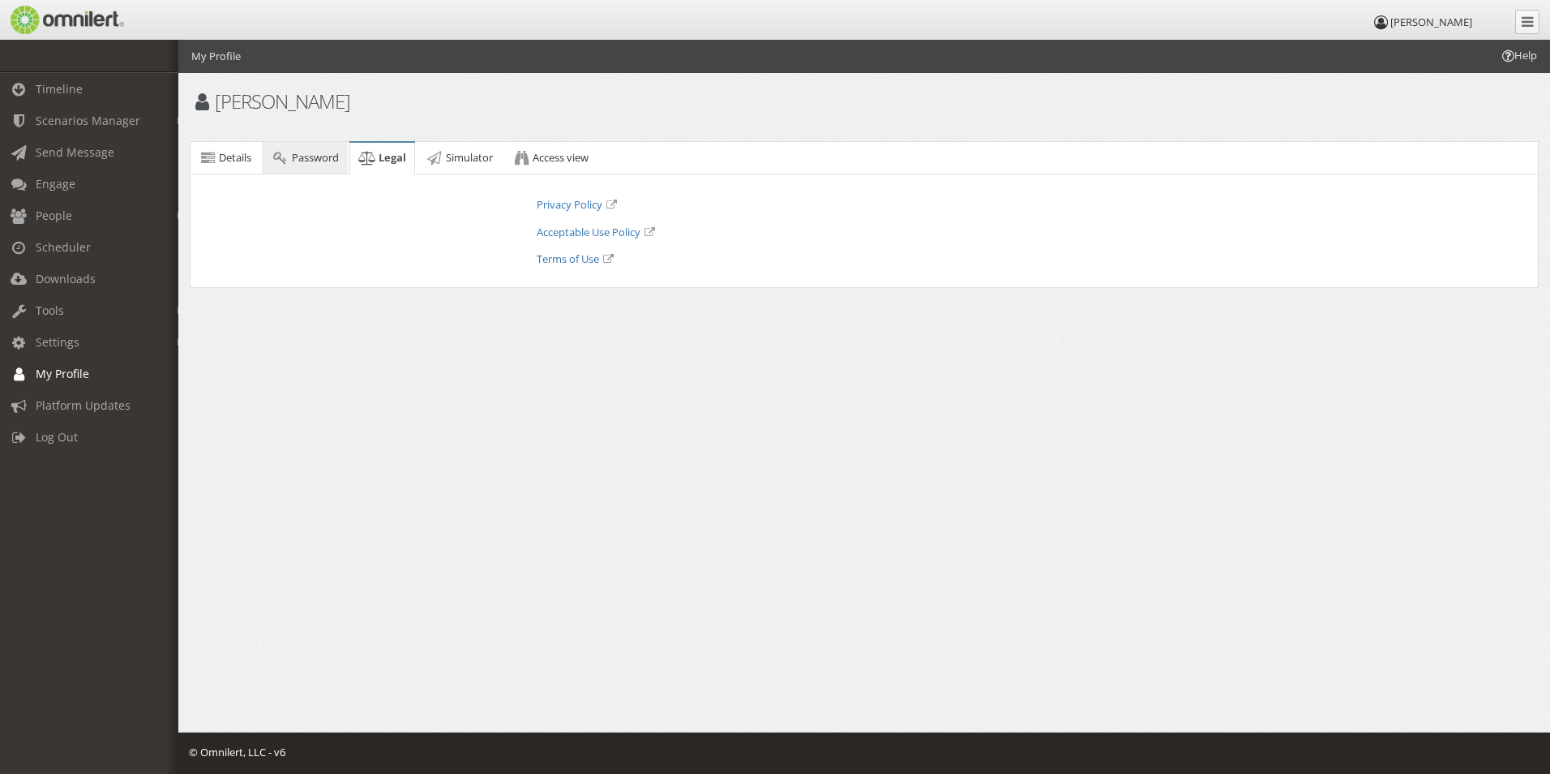
click at [309, 154] on span "Password" at bounding box center [315, 157] width 47 height 15
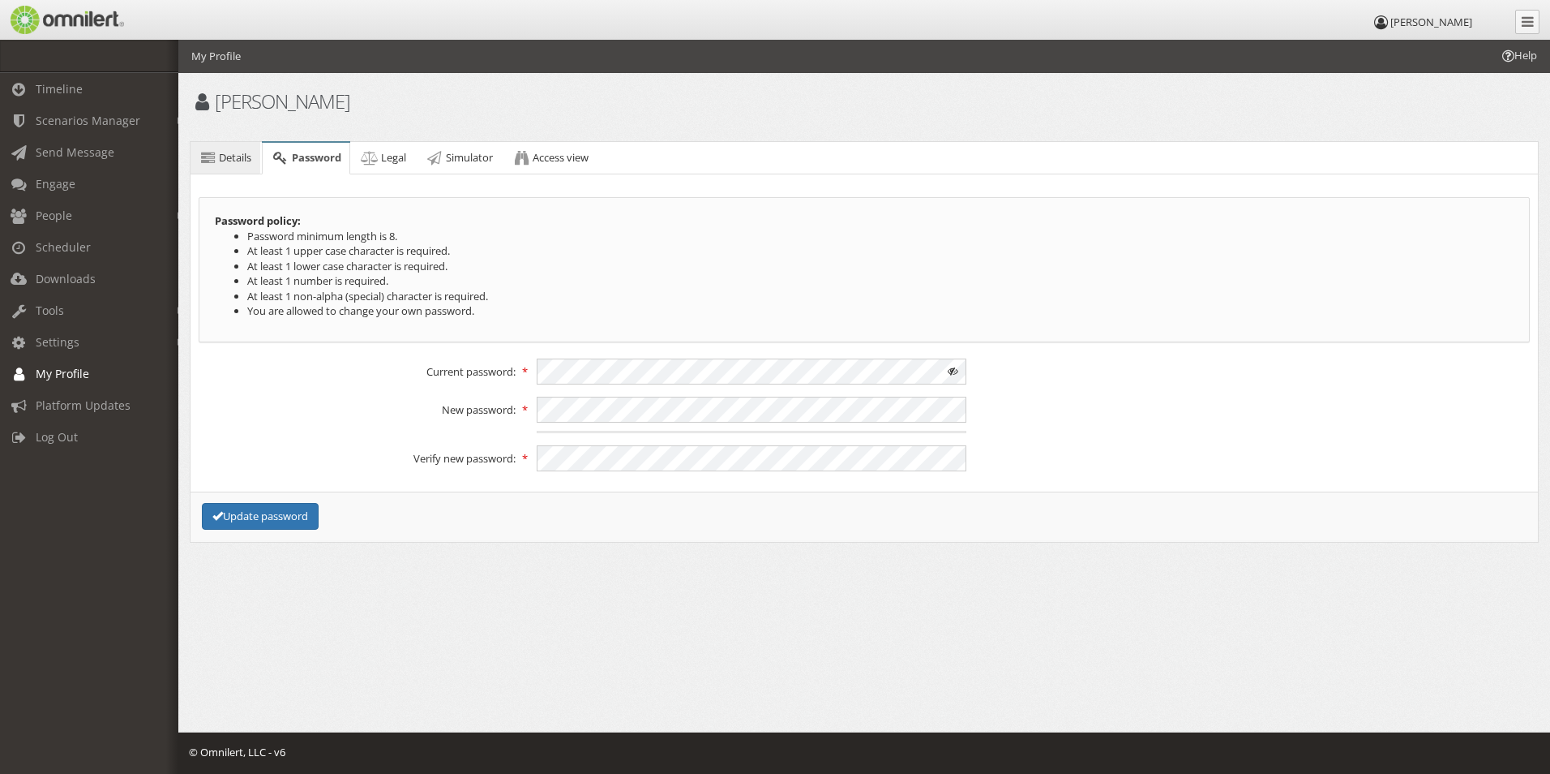
click at [247, 158] on span "Details" at bounding box center [235, 157] width 32 height 15
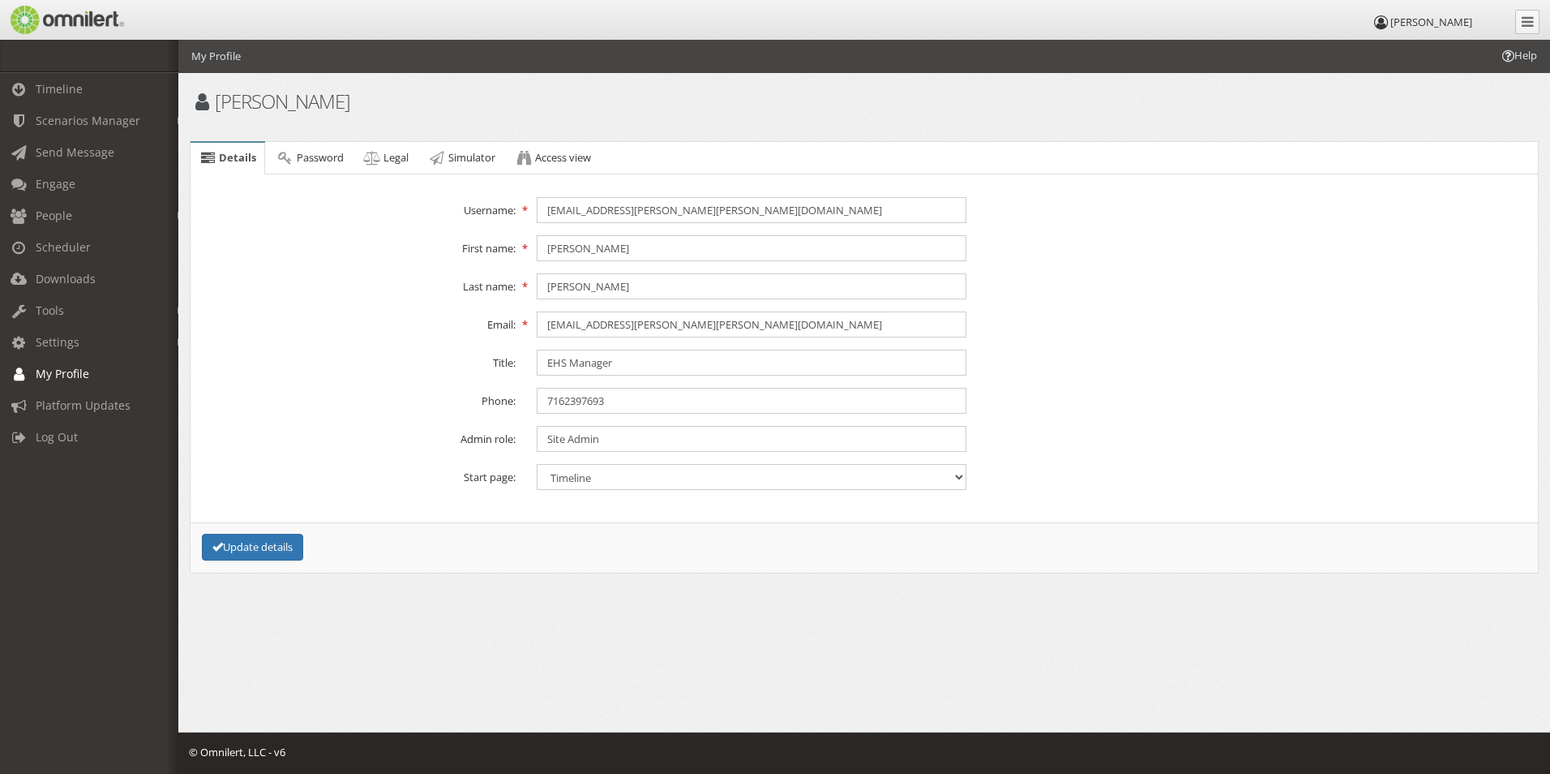
click at [290, 290] on label "Last name:" at bounding box center [357, 283] width 338 height 21
click at [97, 159] on span "Send Message" at bounding box center [75, 151] width 79 height 15
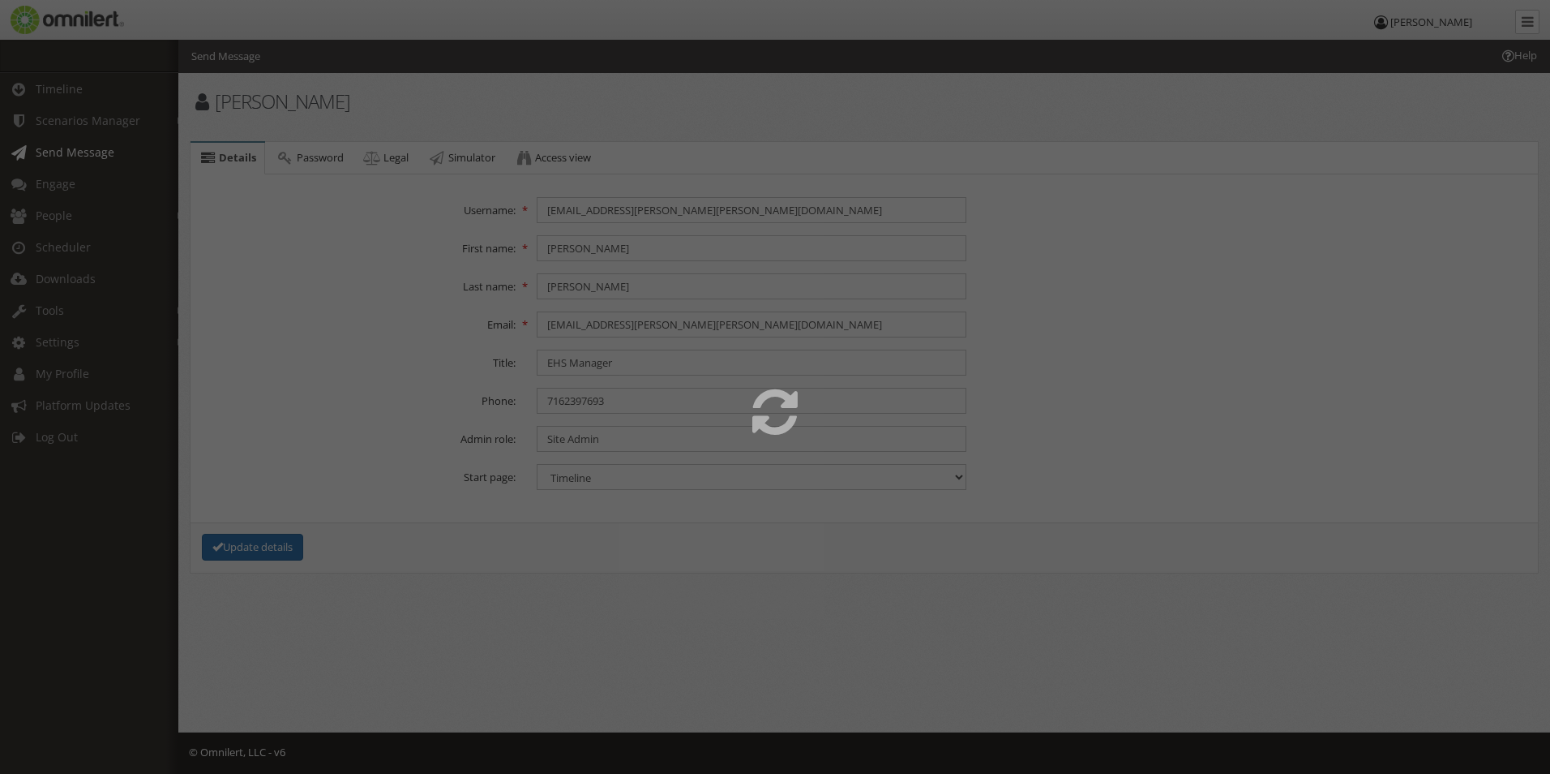
select select
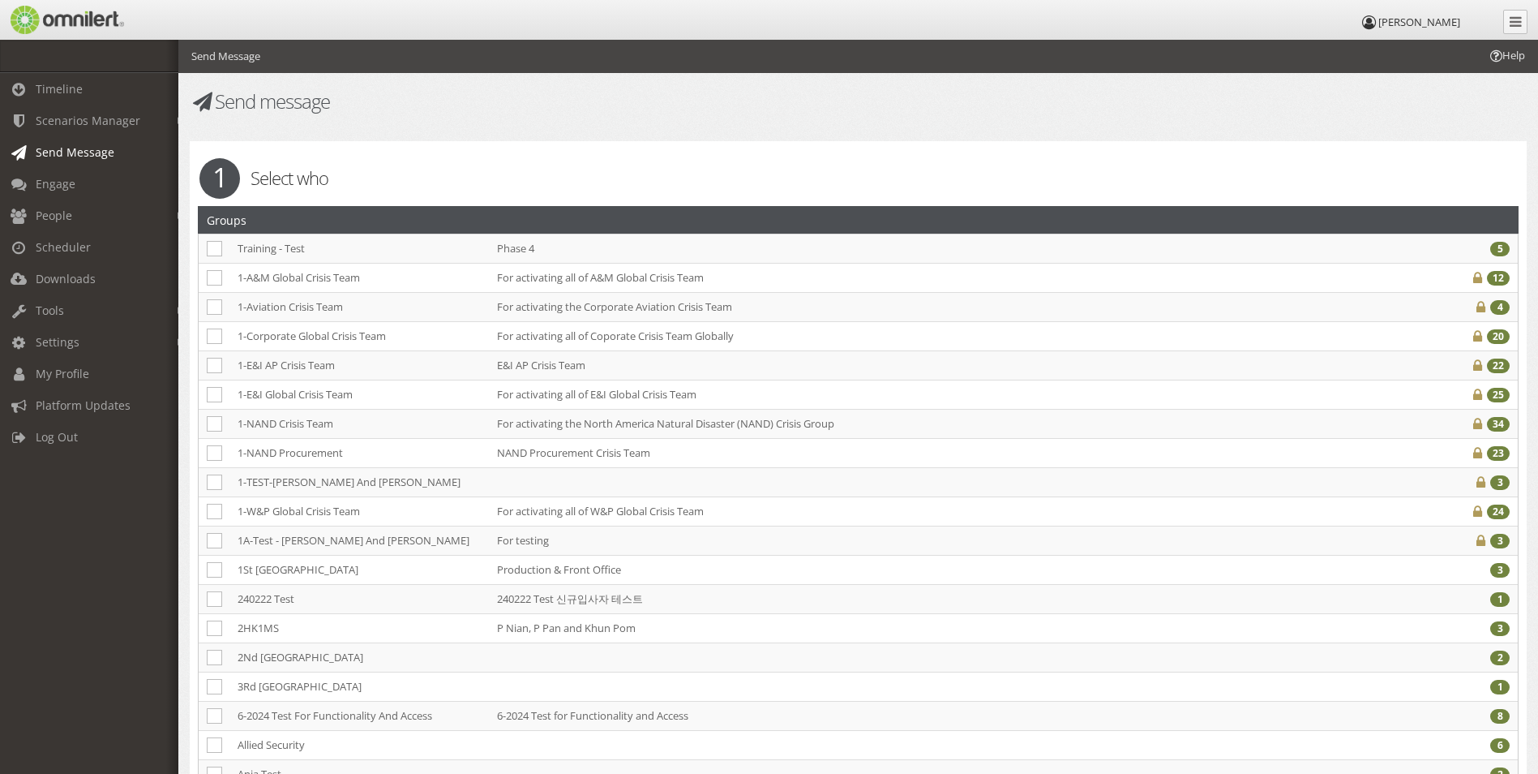
click at [71, 146] on span "Send Message" at bounding box center [75, 151] width 79 height 15
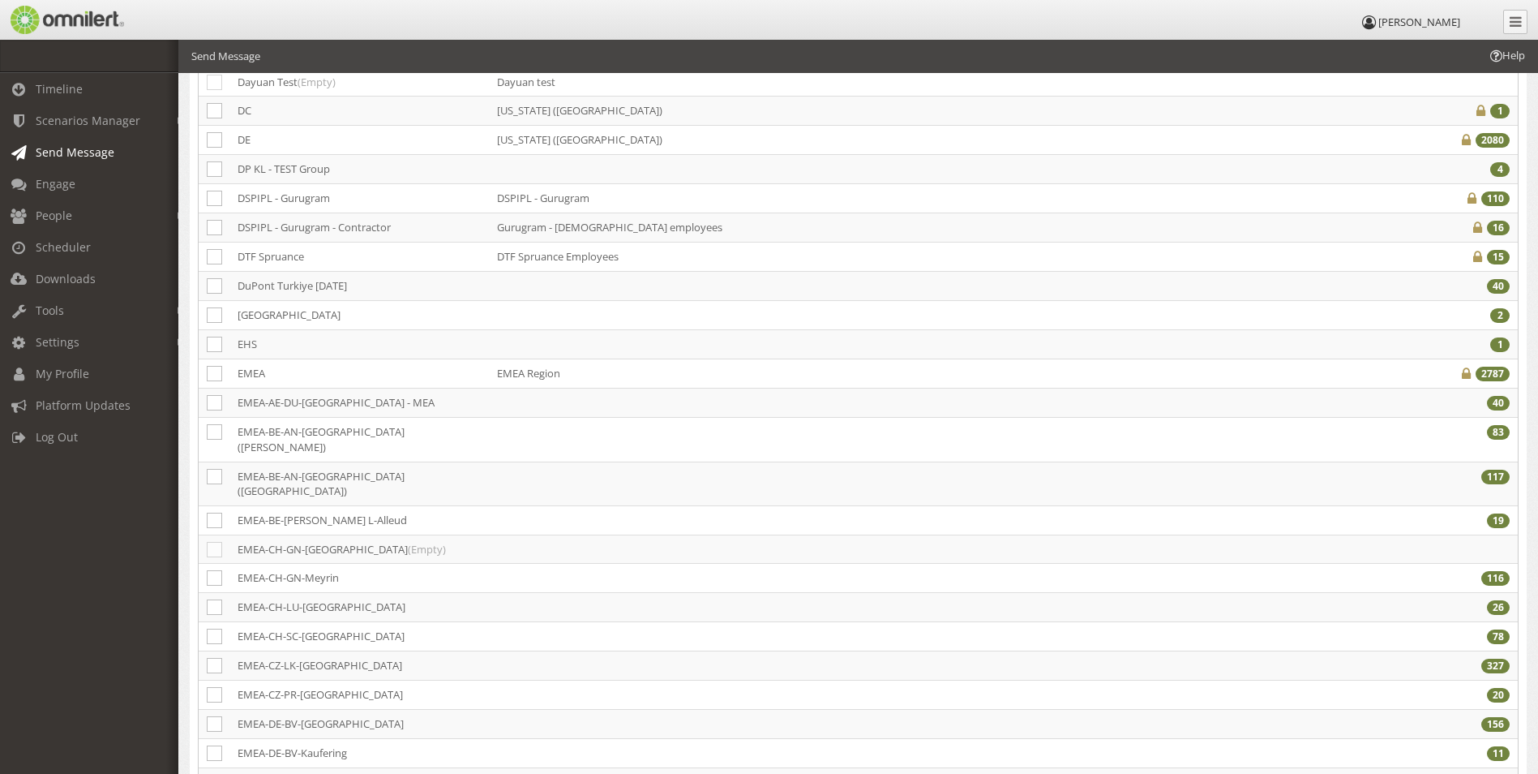
scroll to position [2270, 0]
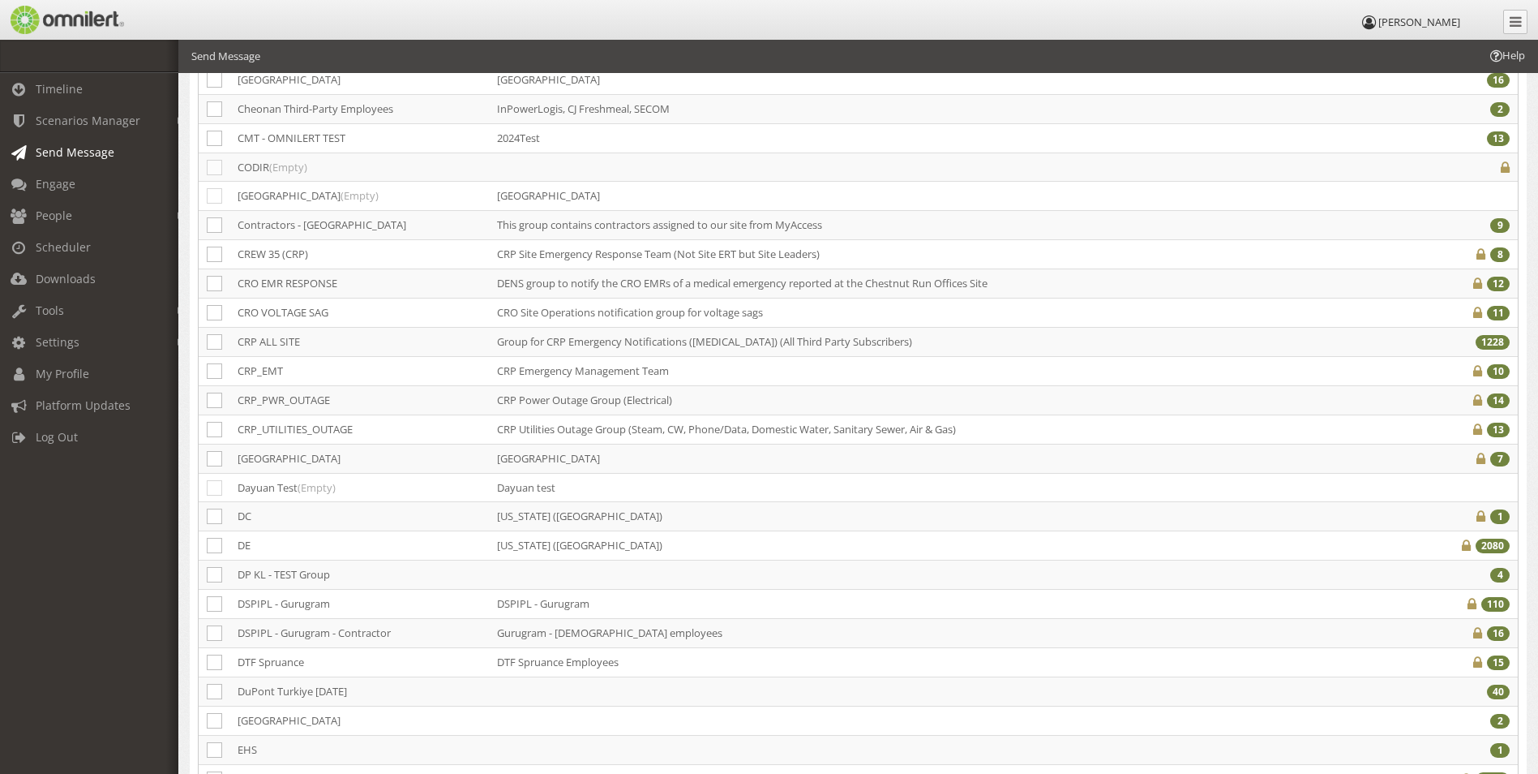
click at [99, 155] on span "Send Message" at bounding box center [75, 151] width 79 height 15
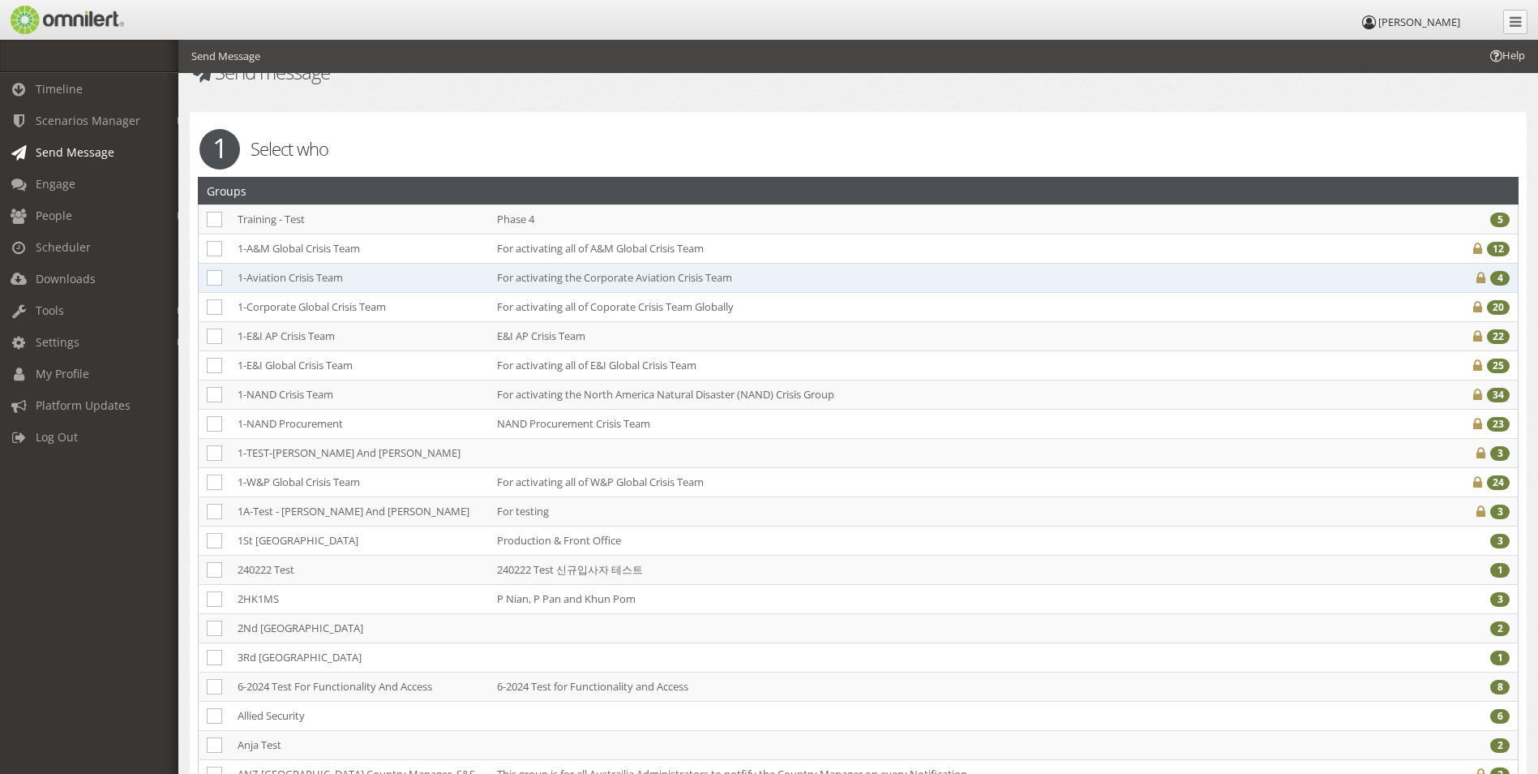
scroll to position [0, 0]
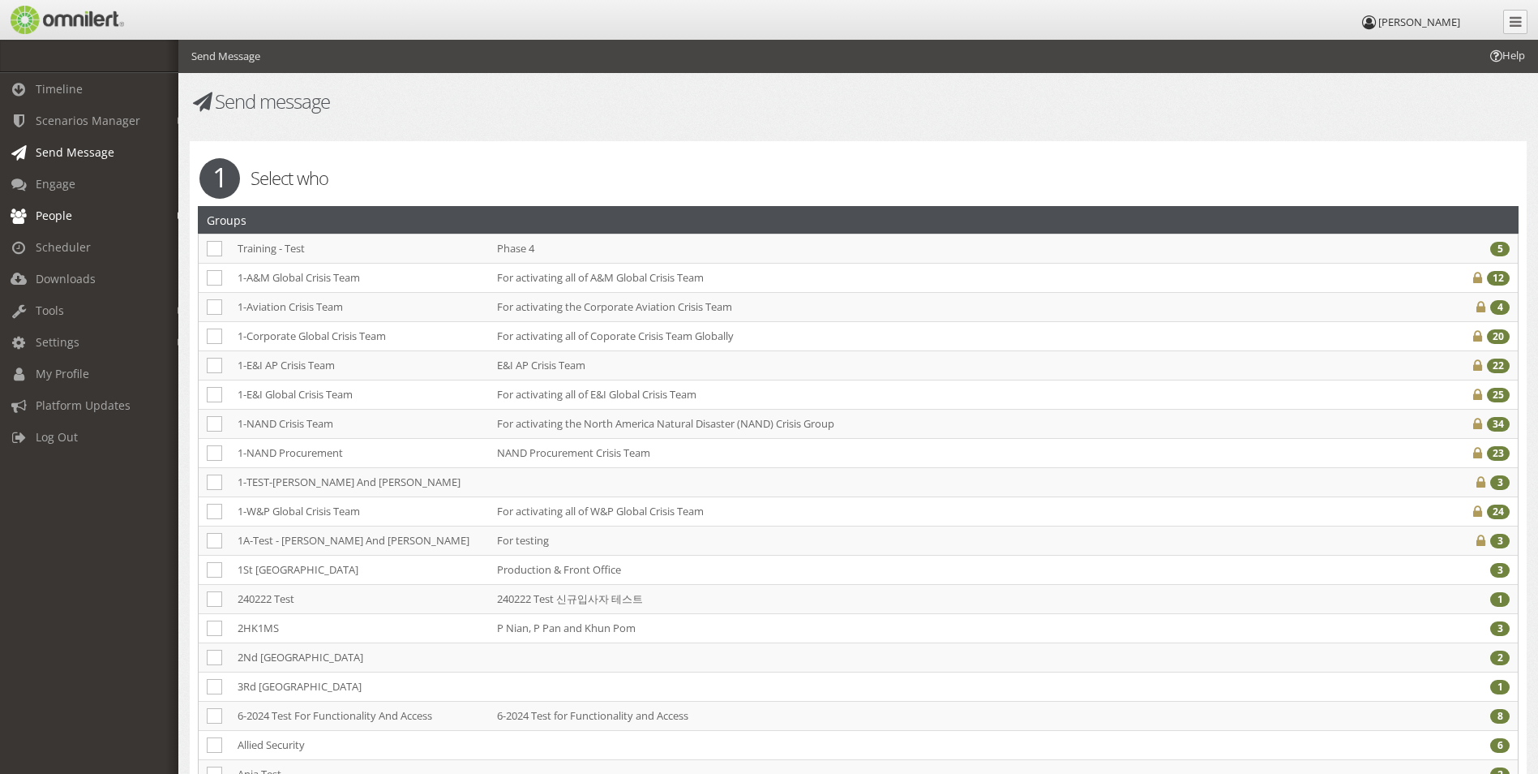
click at [78, 216] on link "People" at bounding box center [96, 215] width 193 height 32
click at [75, 278] on link "Groups" at bounding box center [96, 277] width 193 height 27
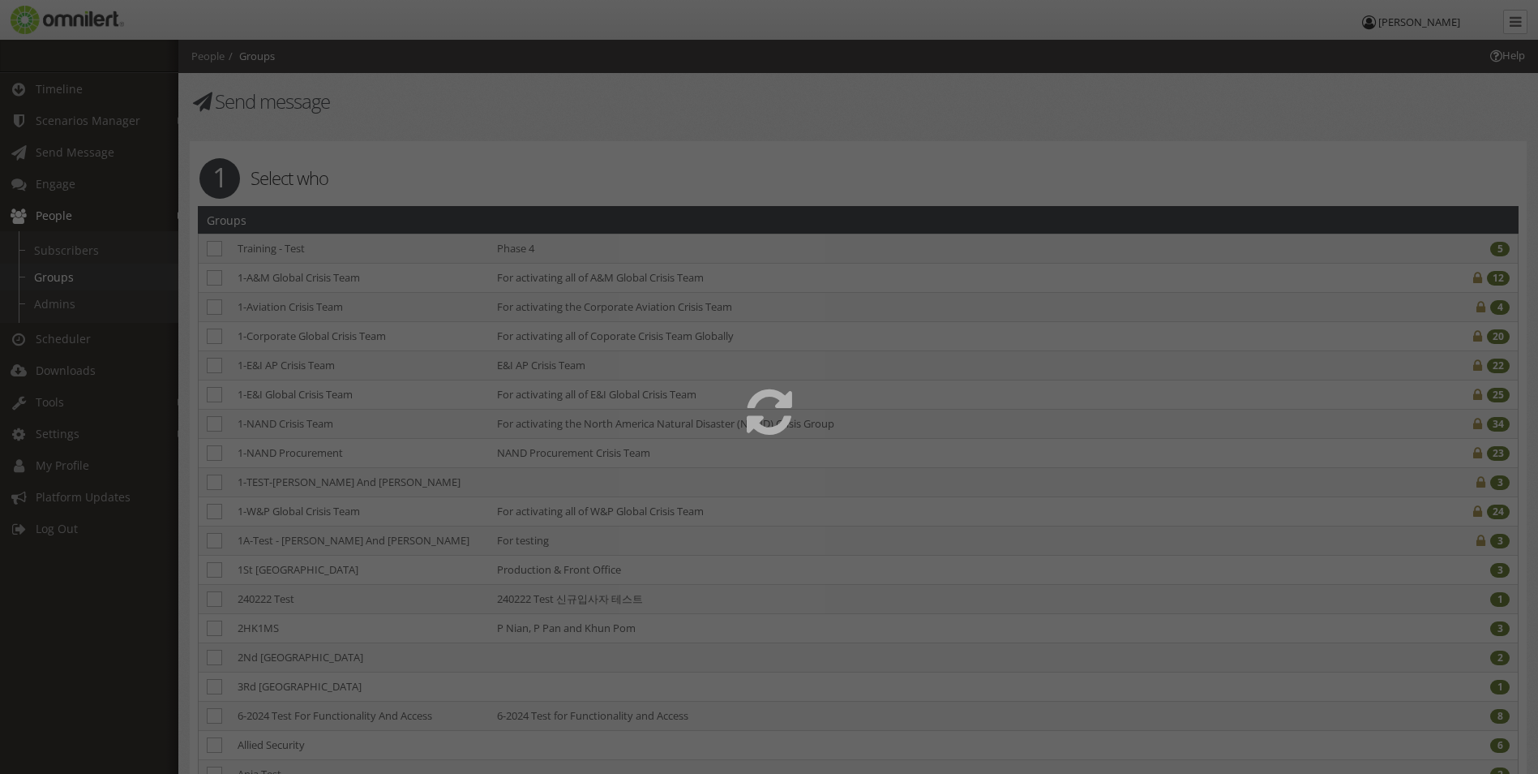
select select
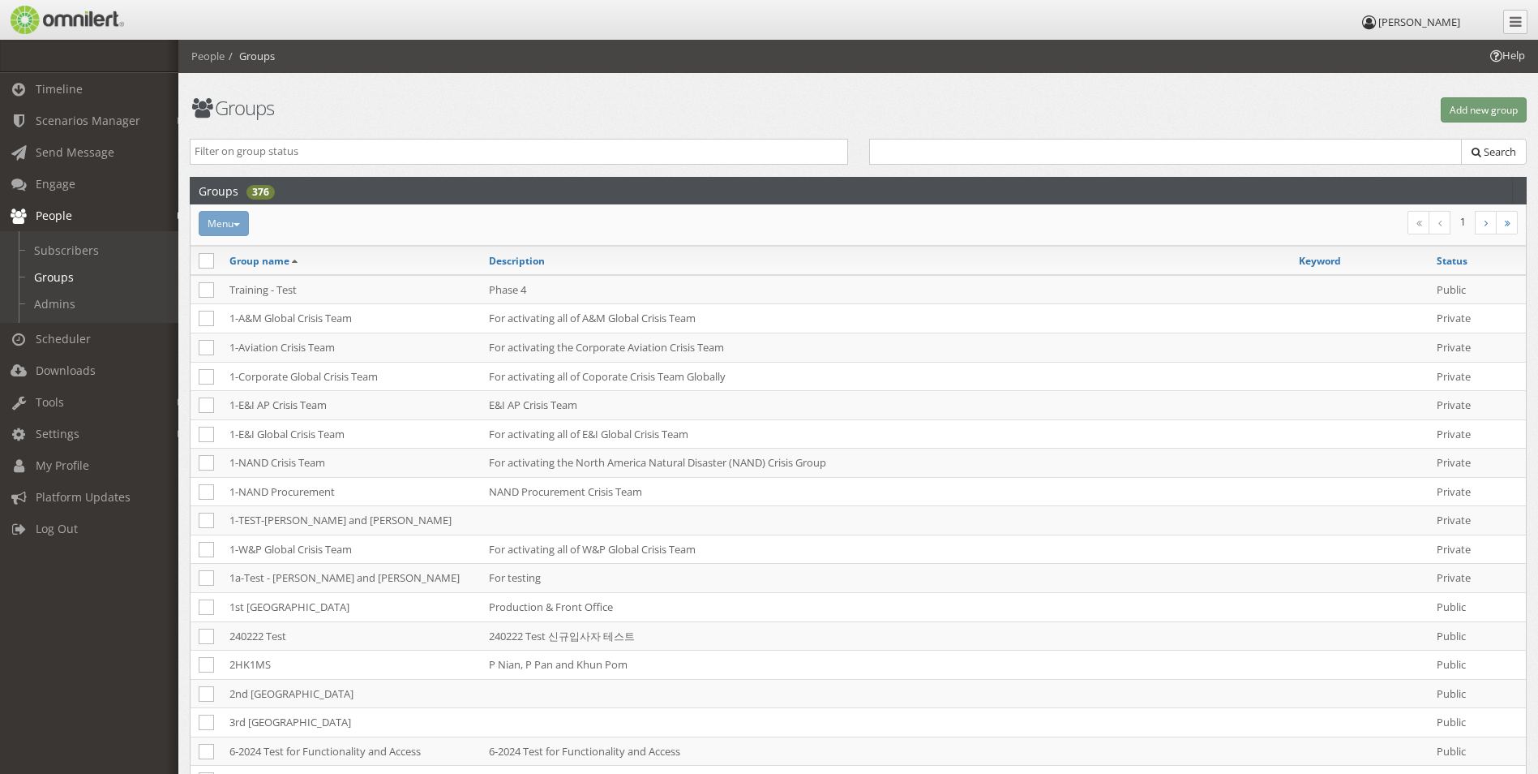
click at [452, 152] on input "search" at bounding box center [519, 151] width 649 height 15
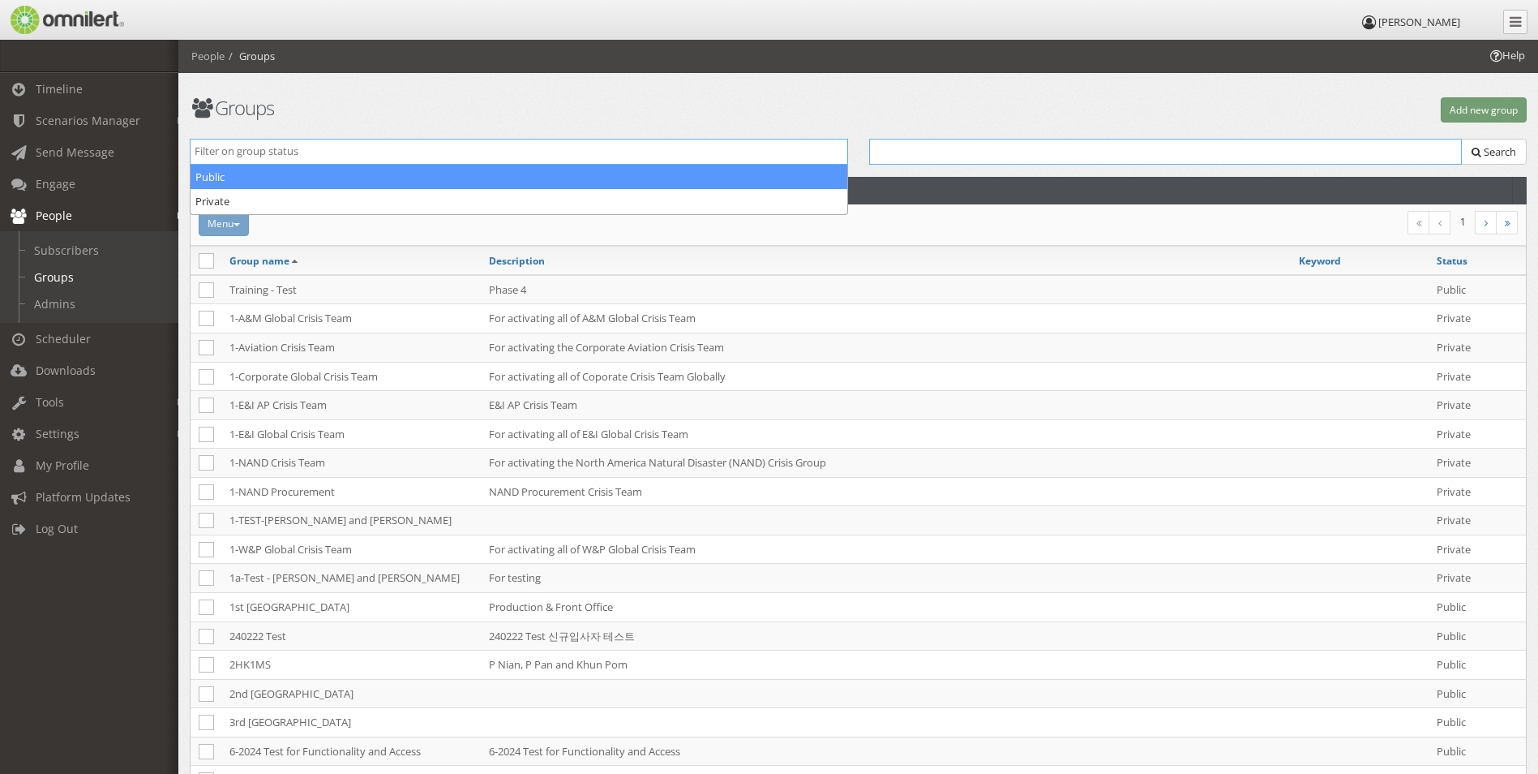
click at [1044, 148] on input "text" at bounding box center [1166, 152] width 594 height 26
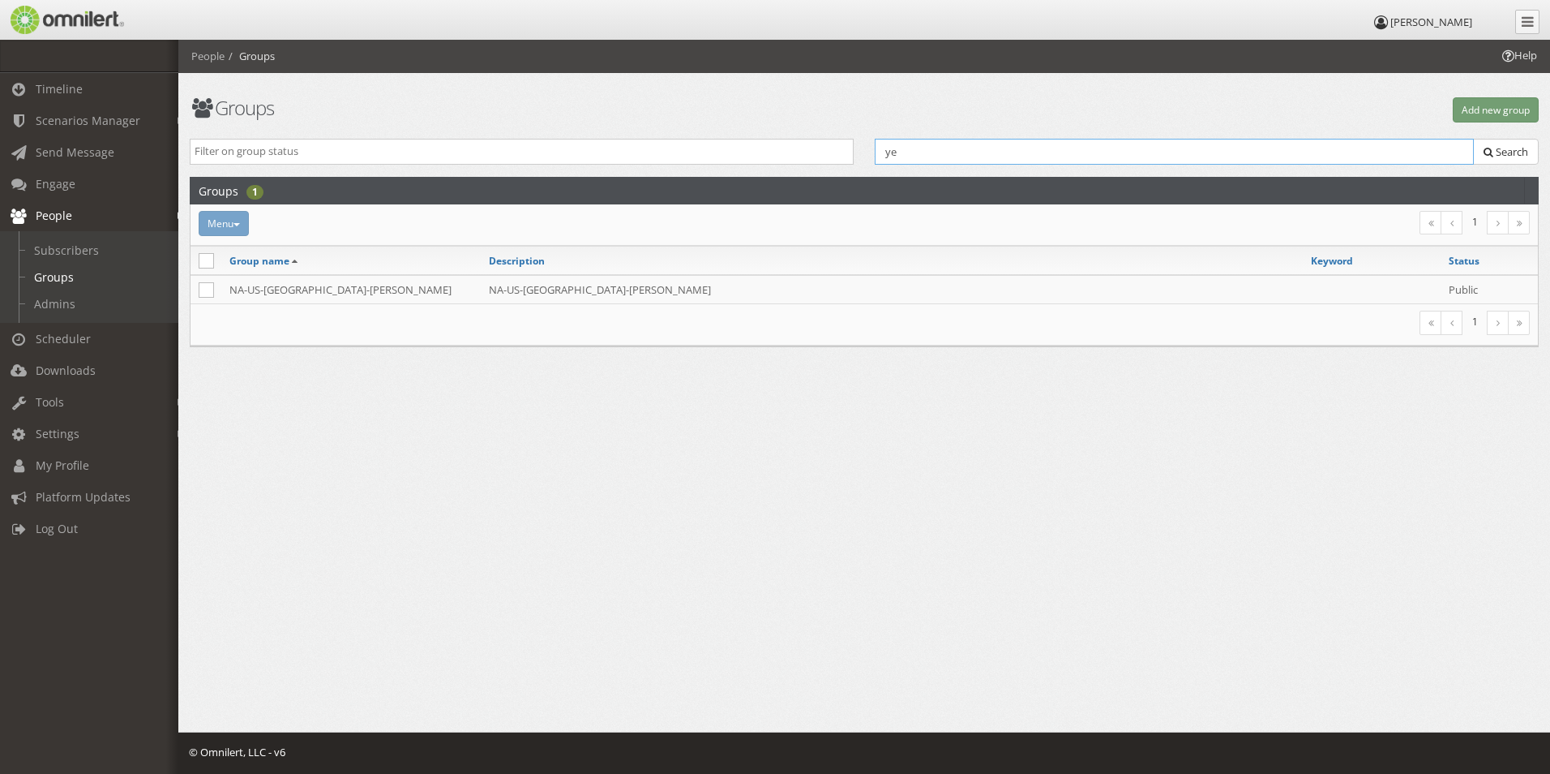
type input "y"
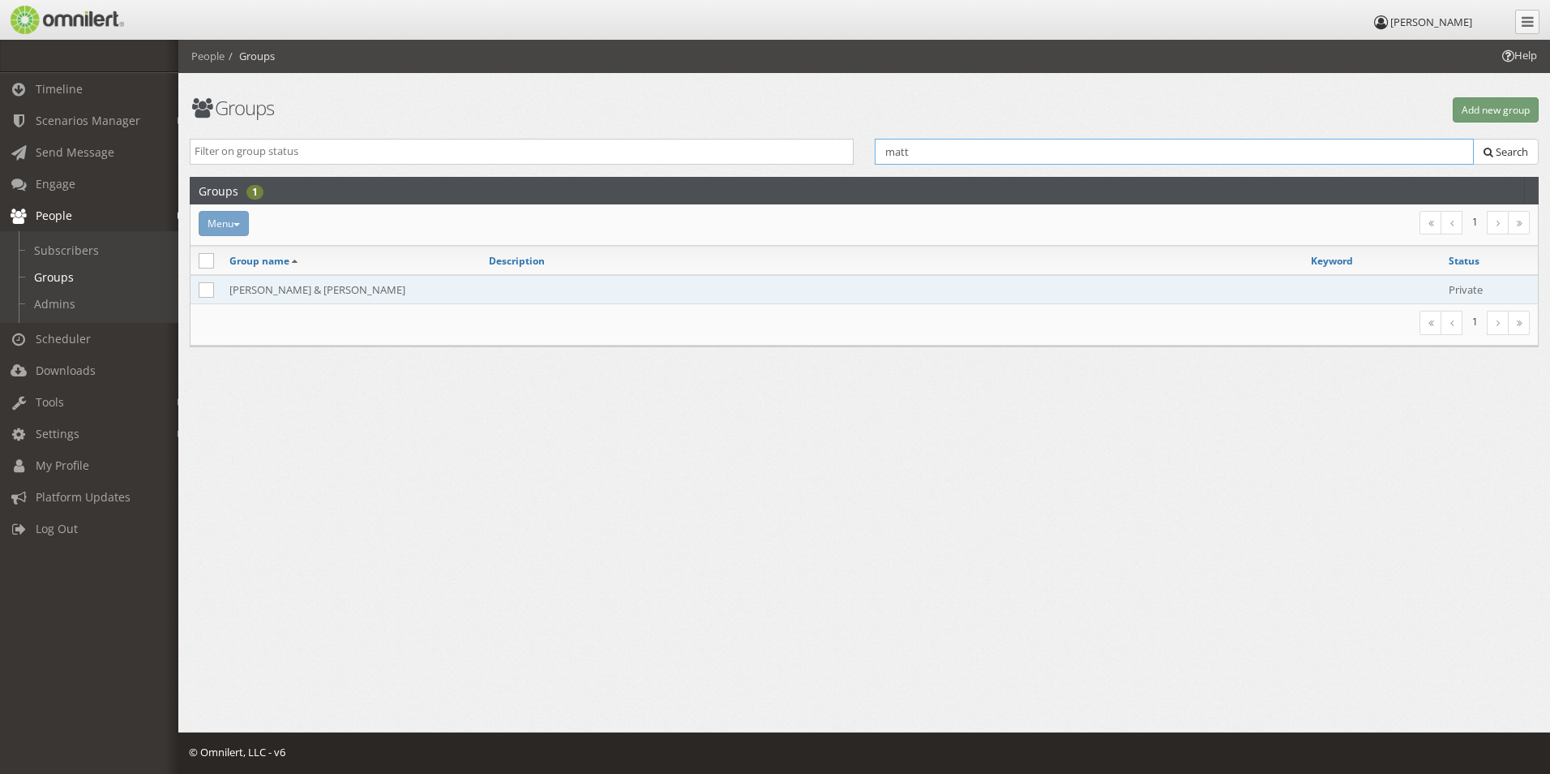
type input "matt"
click at [211, 298] on td at bounding box center [206, 289] width 31 height 29
click at [211, 297] on icon at bounding box center [206, 289] width 15 height 15
checkbox input "true"
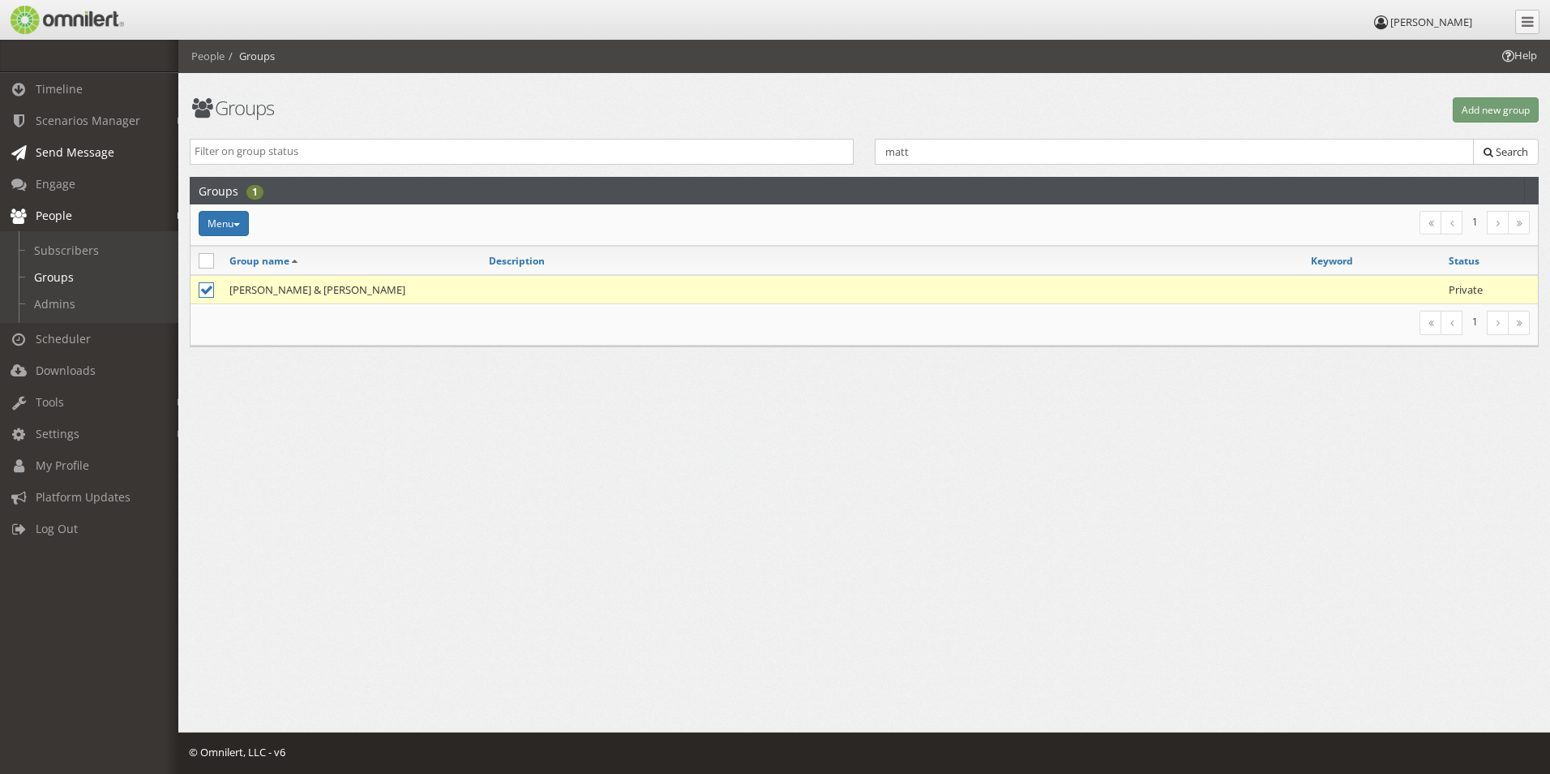
click at [81, 158] on span "Send Message" at bounding box center [75, 151] width 79 height 15
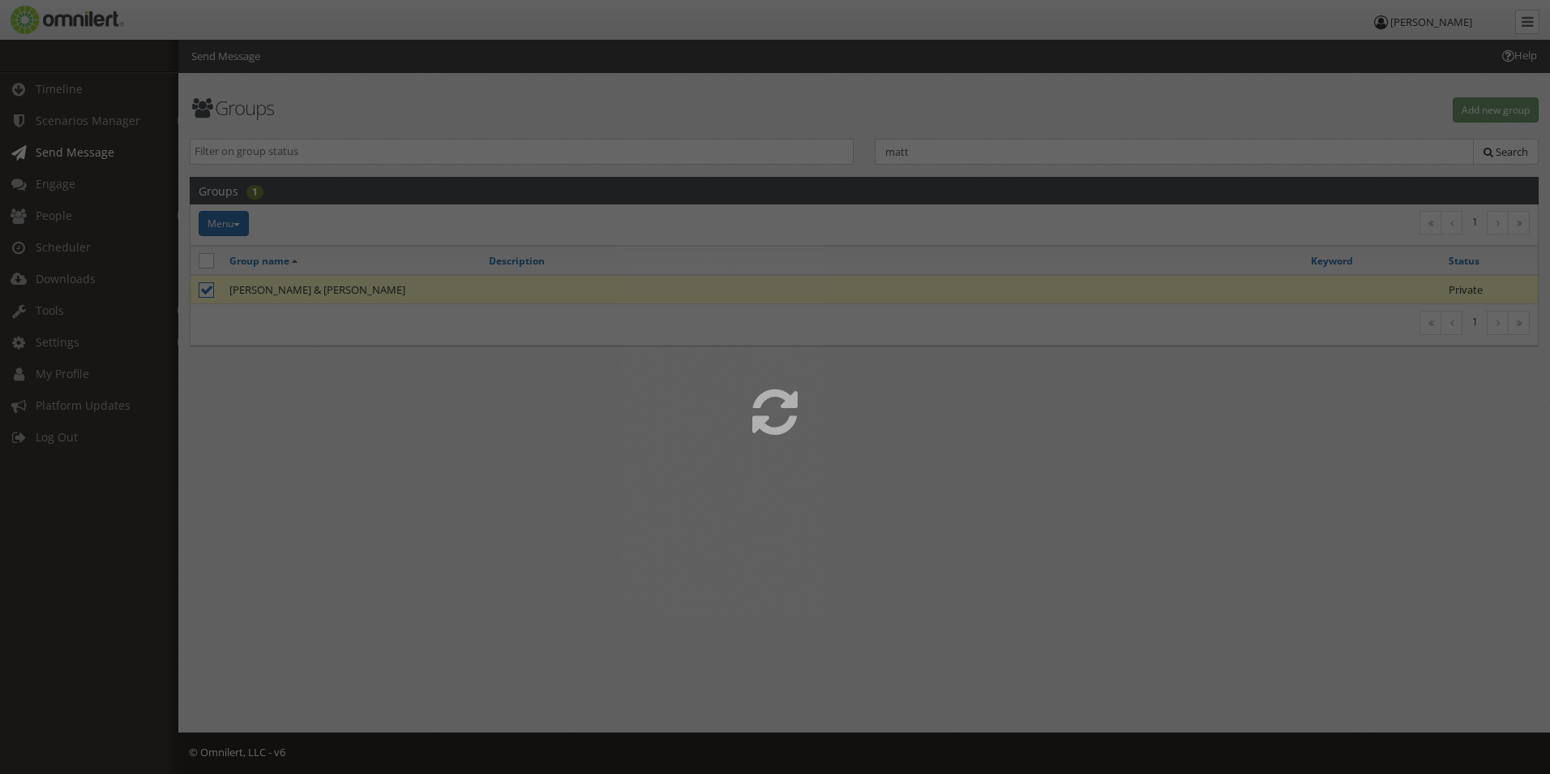
select select
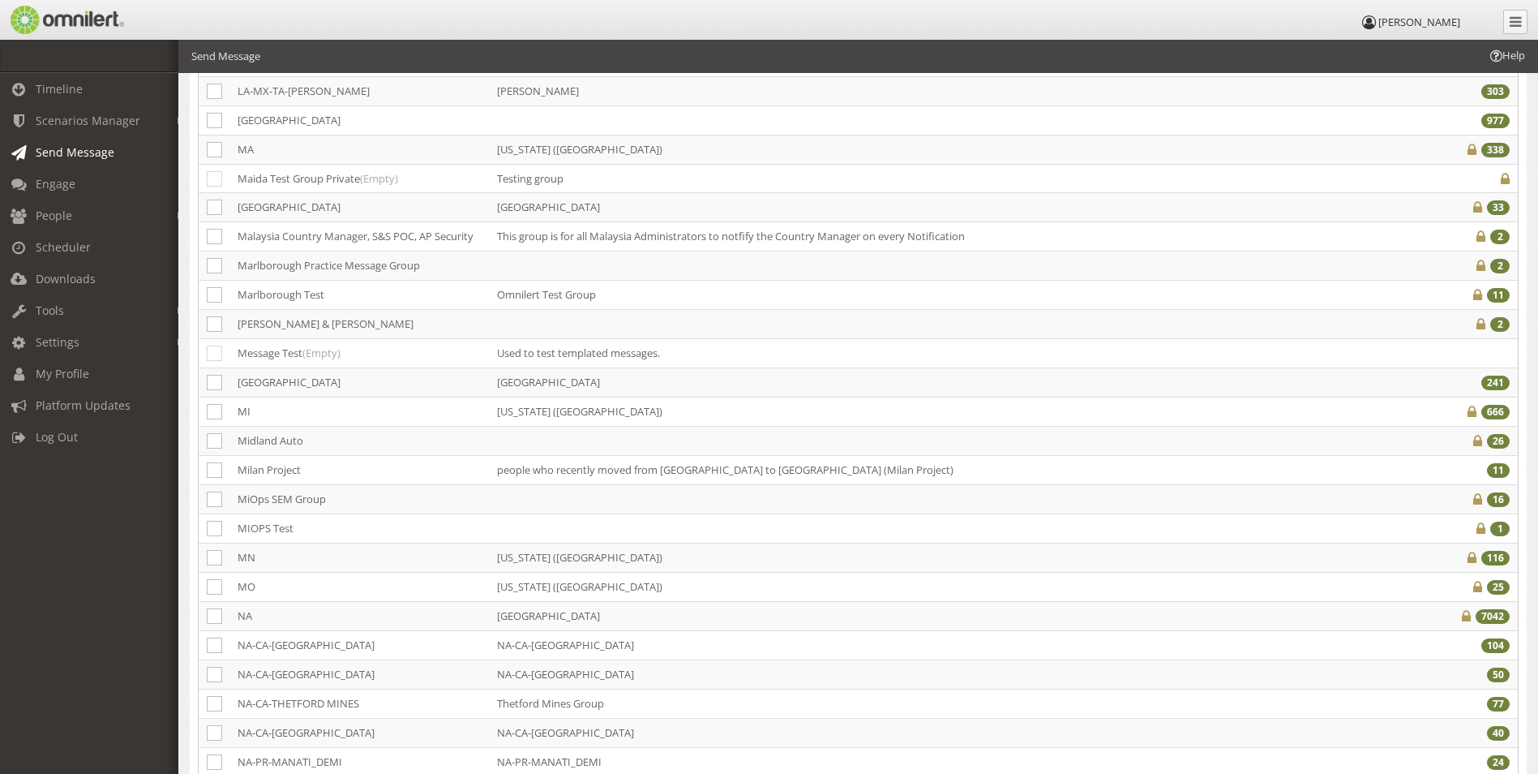
scroll to position [6026, 0]
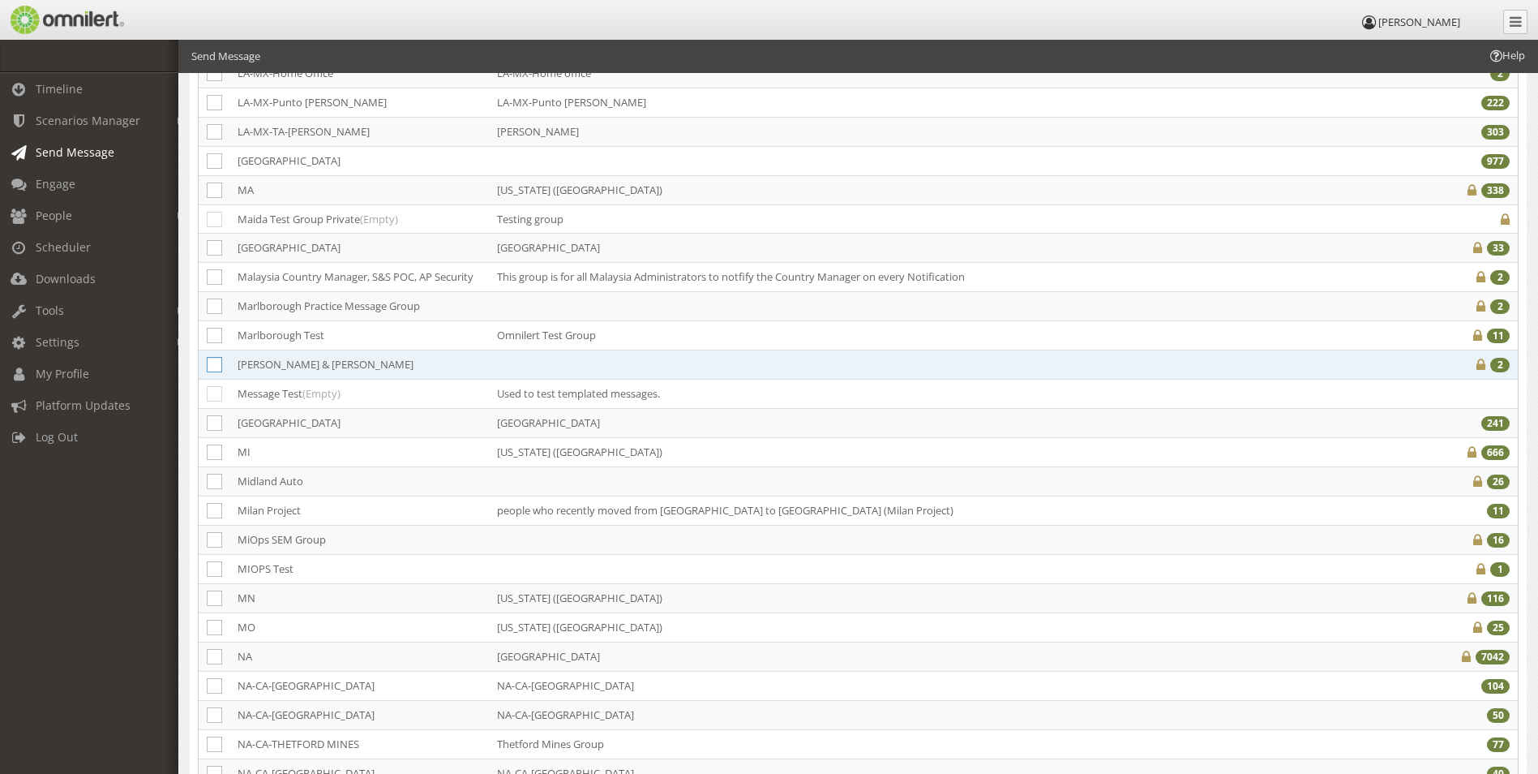
click at [220, 357] on icon at bounding box center [214, 364] width 15 height 15
checkbox input "true"
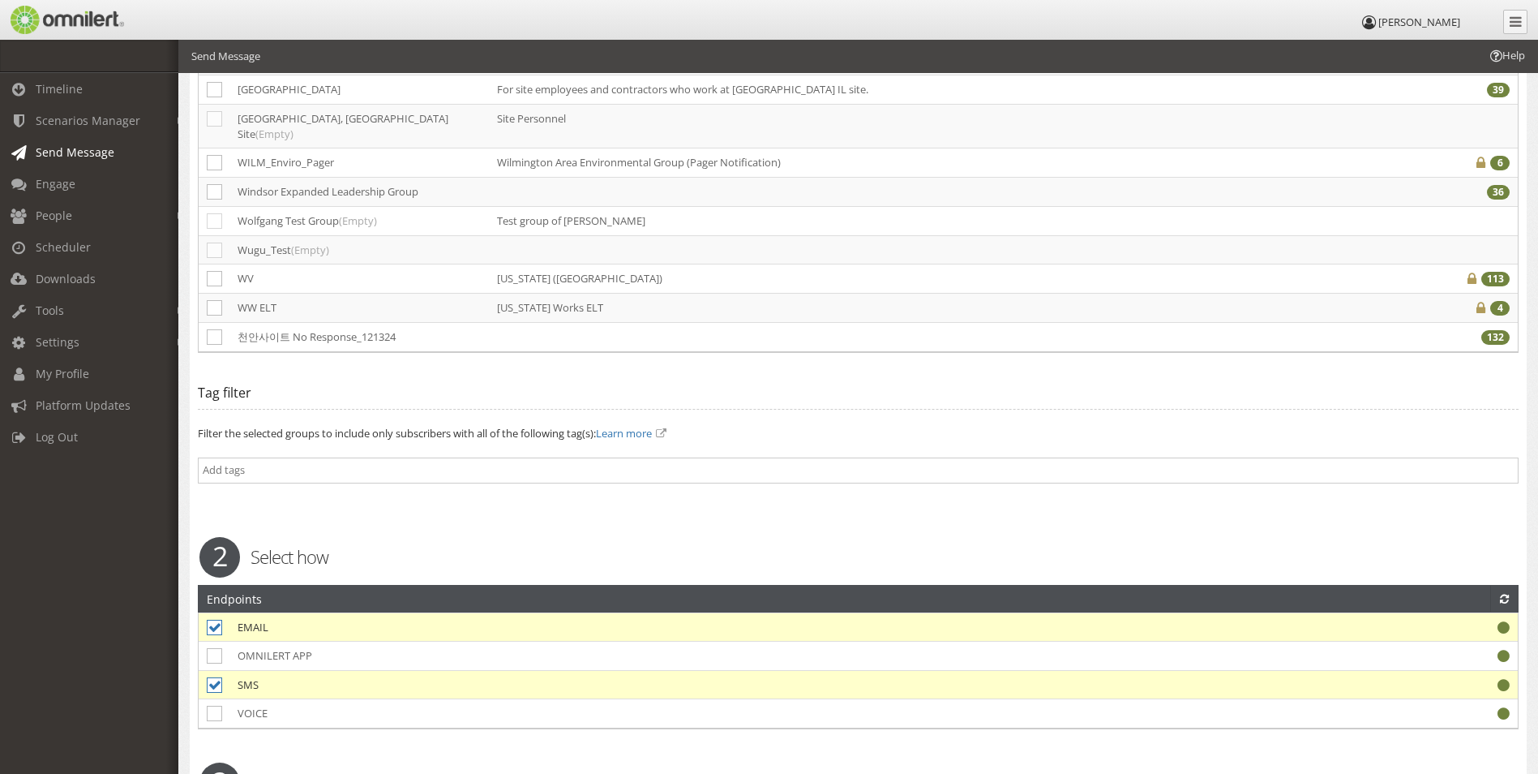
scroll to position [11229, 0]
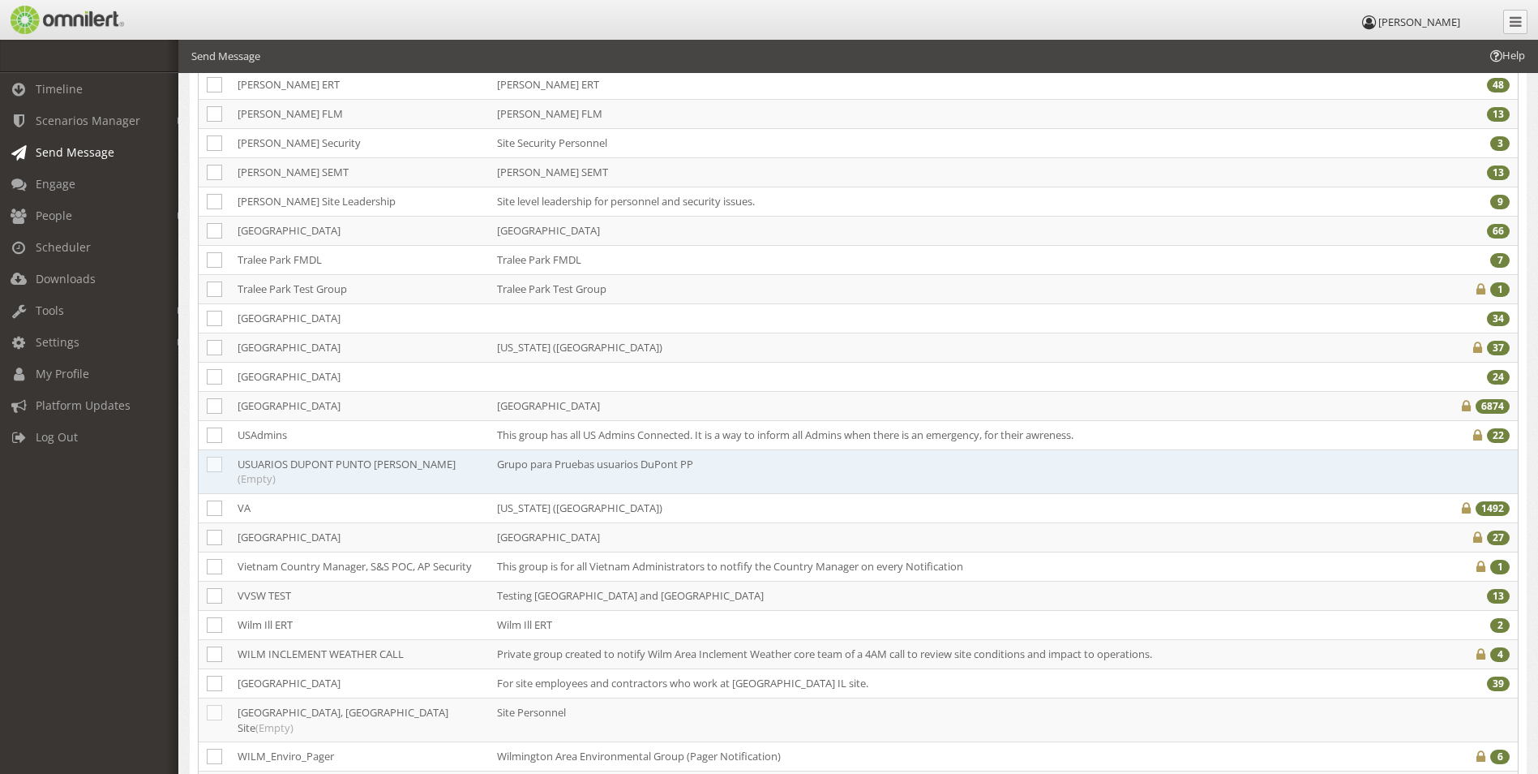
scroll to position [10578, 0]
